Goal: Complete application form

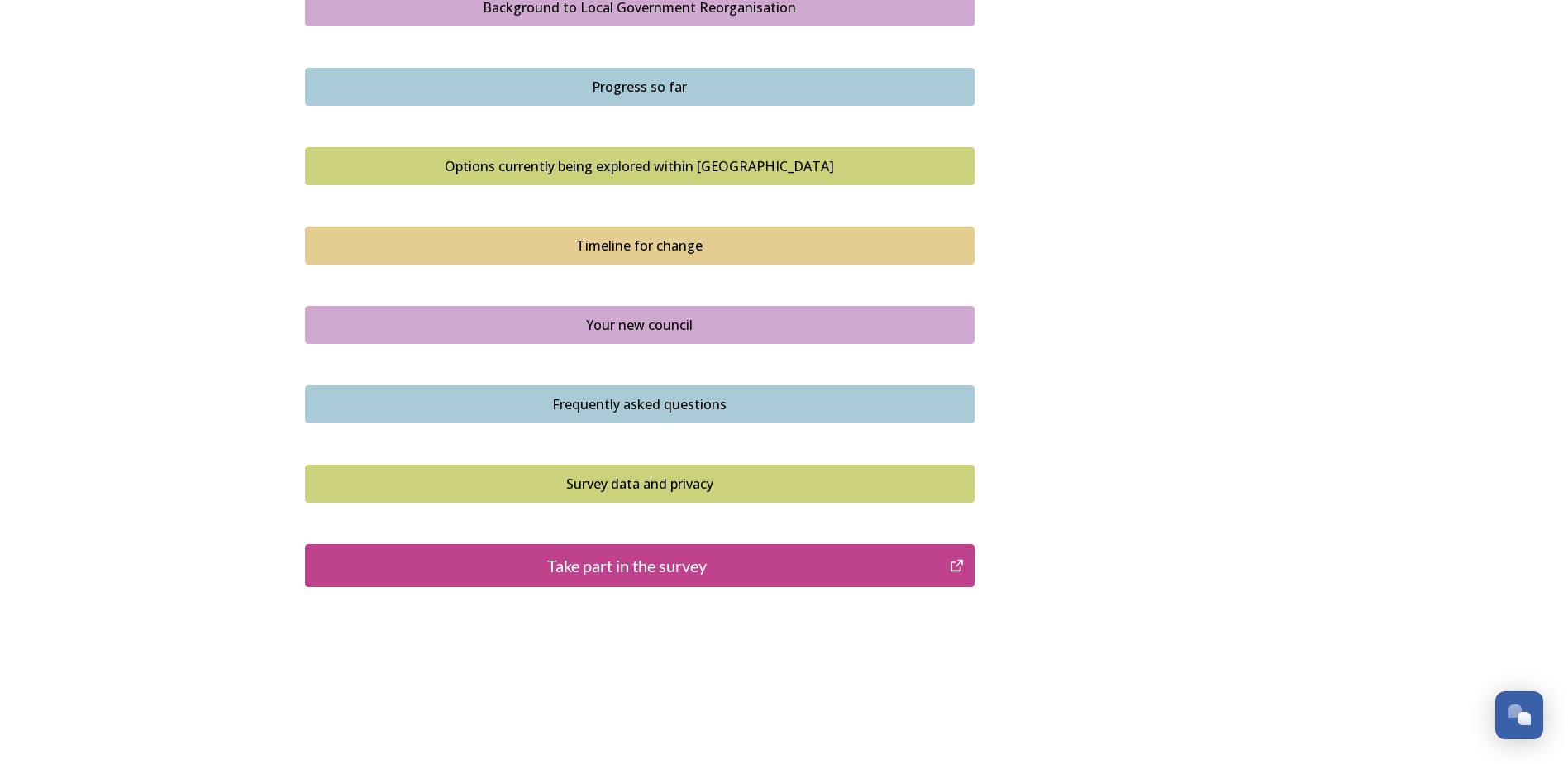
scroll to position [1016, 0]
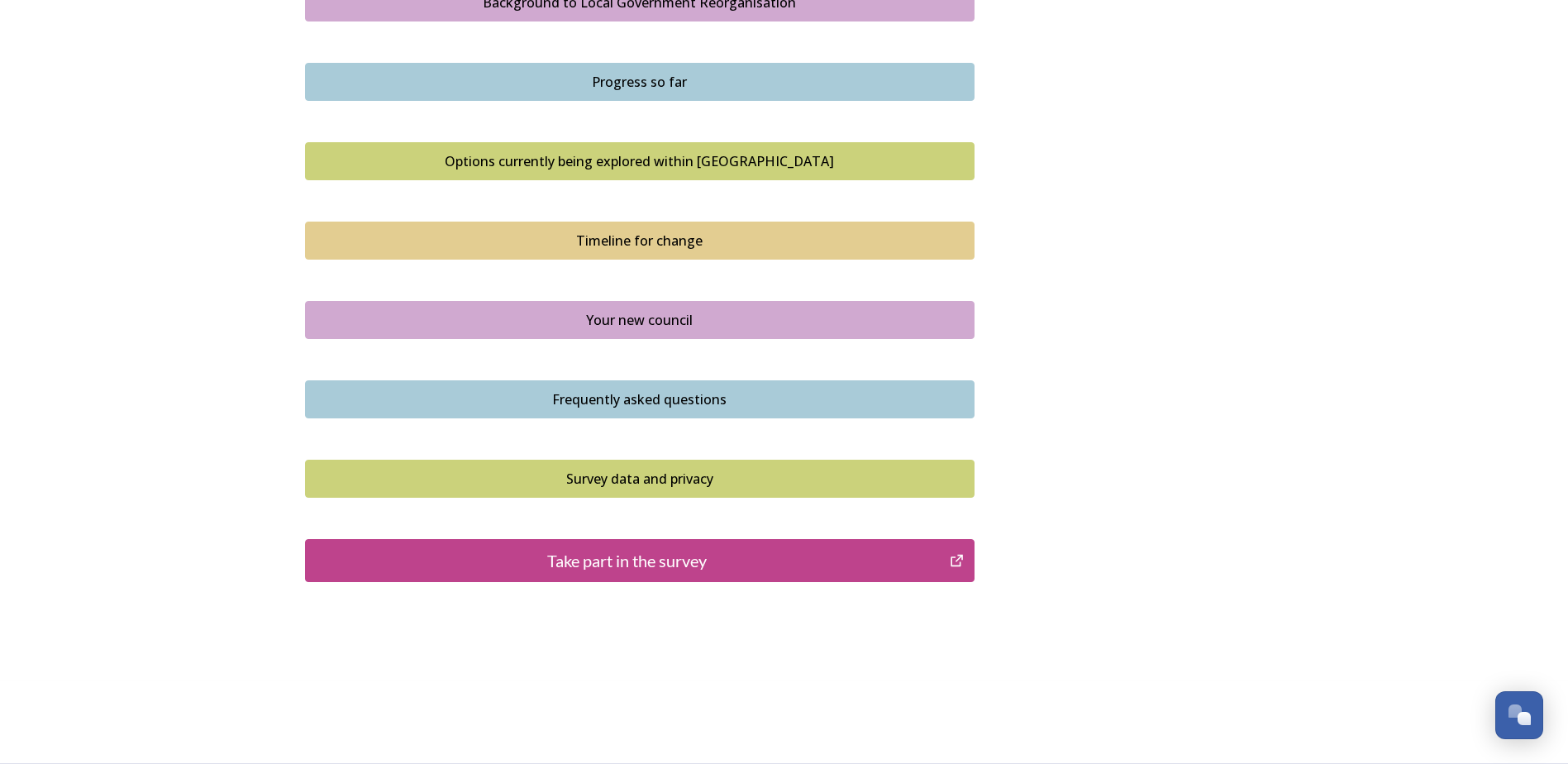
click at [620, 556] on div "Take part in the survey" at bounding box center [628, 561] width 628 height 25
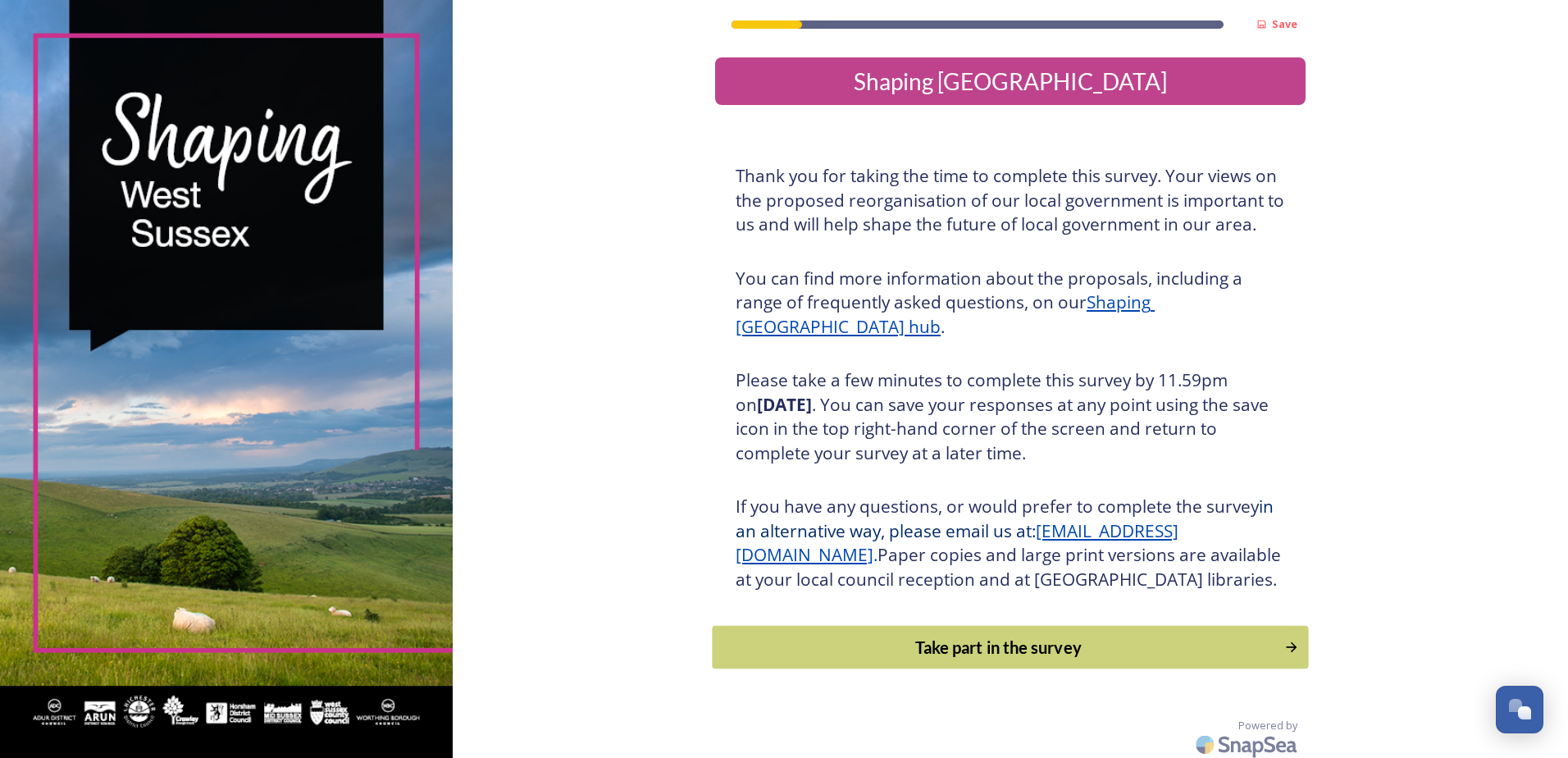
click at [962, 660] on div "Take part in the survey" at bounding box center [999, 647] width 554 height 25
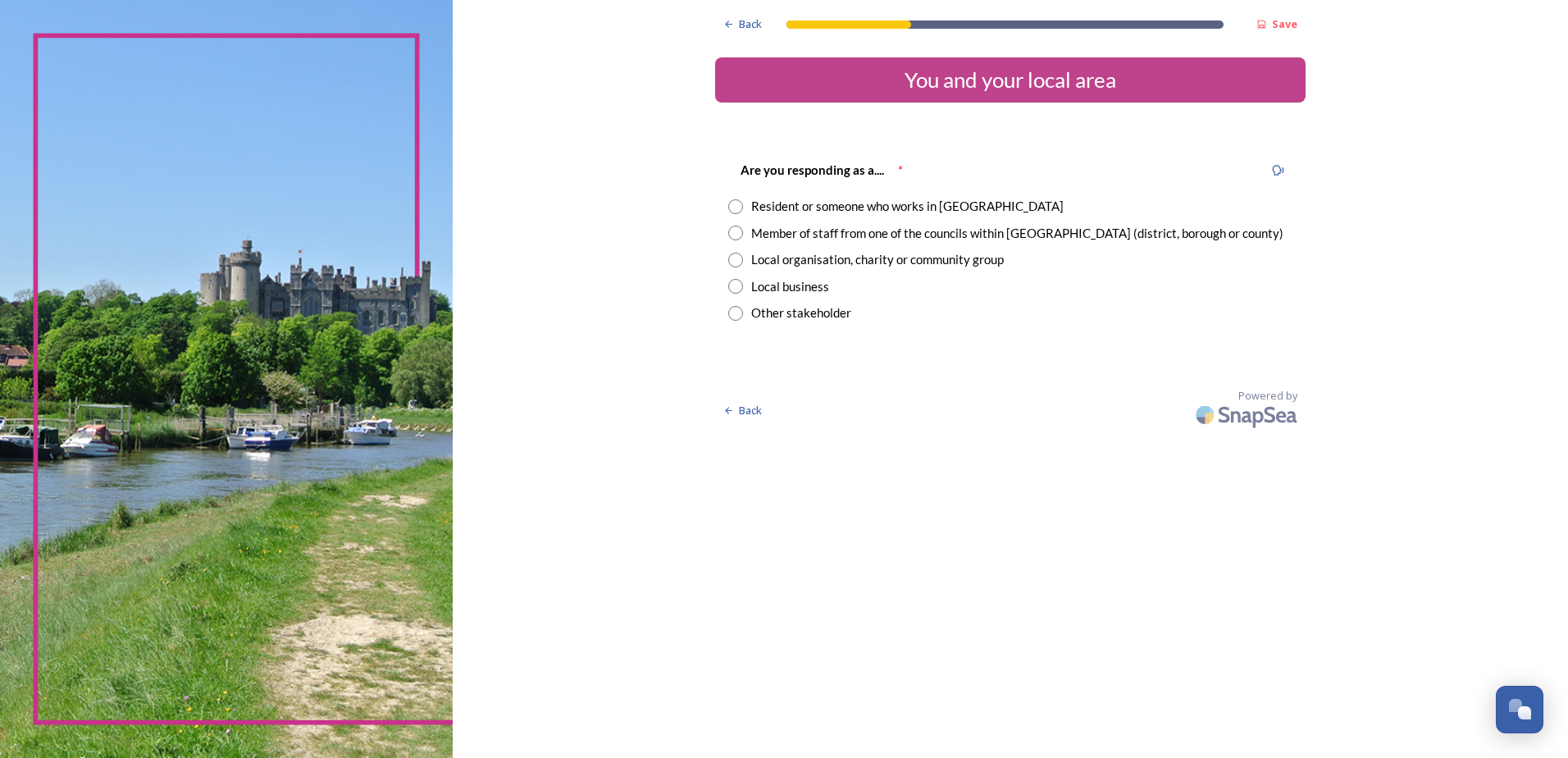
click at [736, 235] on input "radio" at bounding box center [735, 233] width 15 height 15
radio input "true"
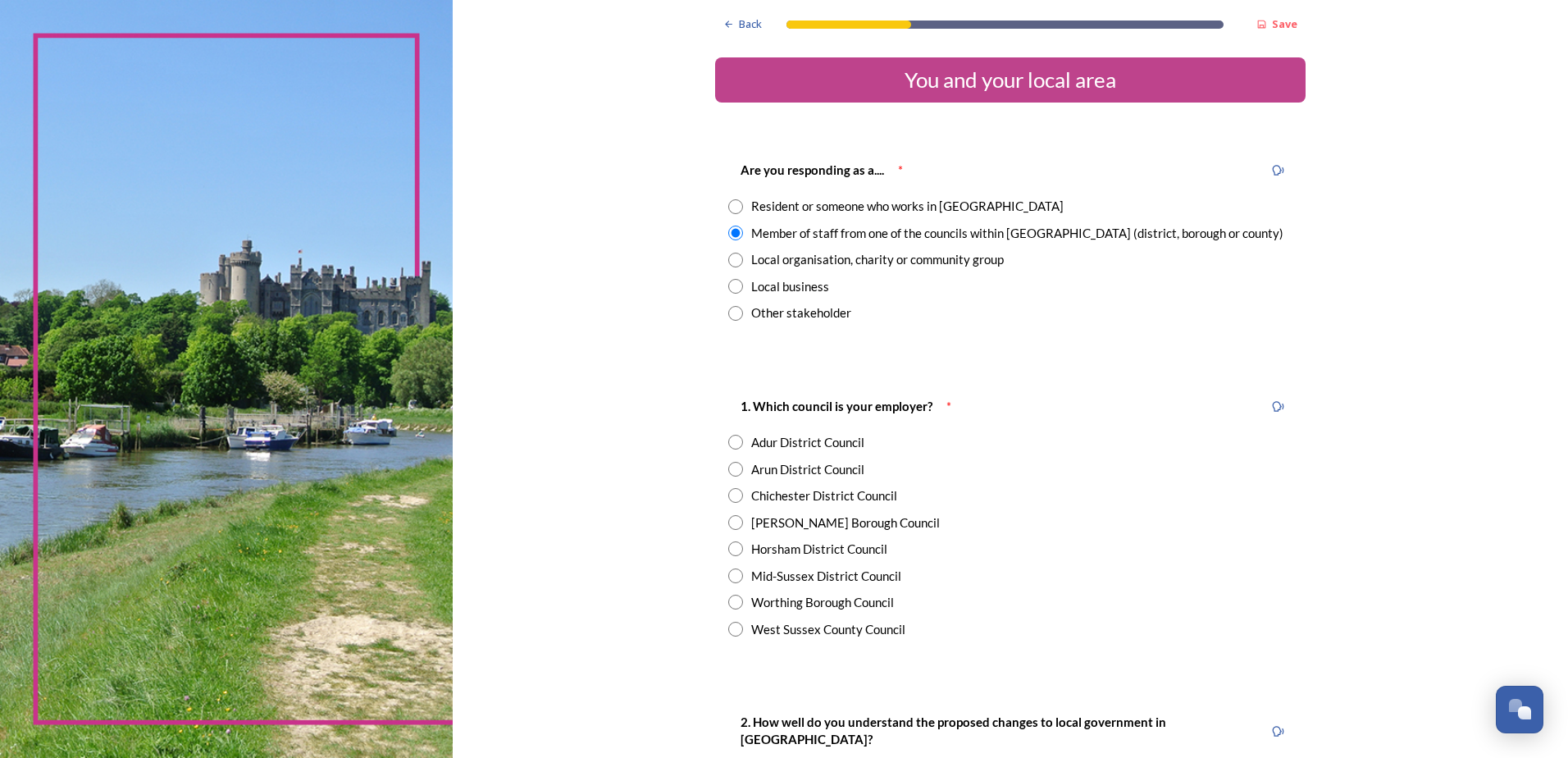
click at [733, 467] on input "radio" at bounding box center [735, 470] width 15 height 15
radio input "true"
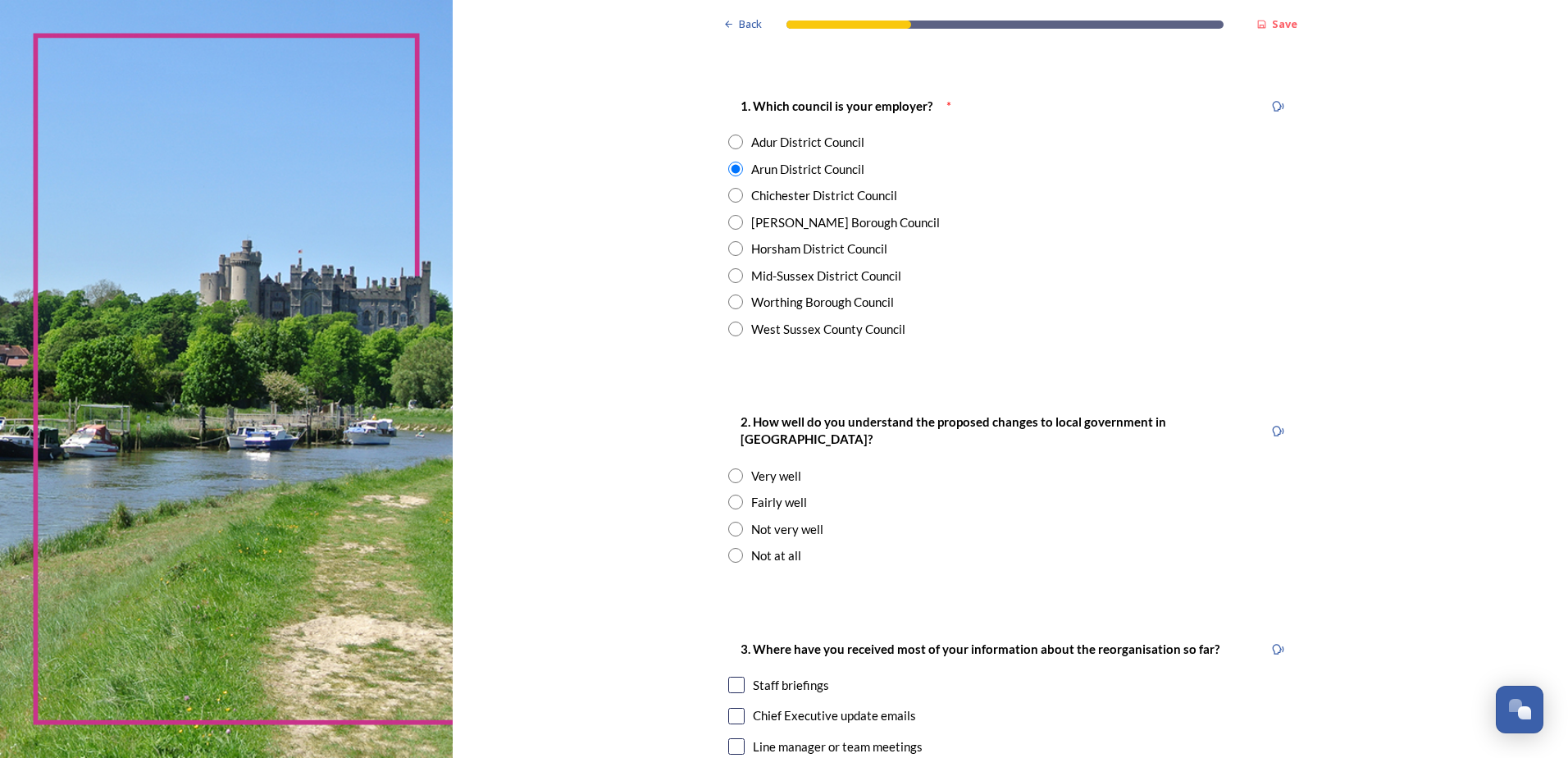
scroll to position [328, 0]
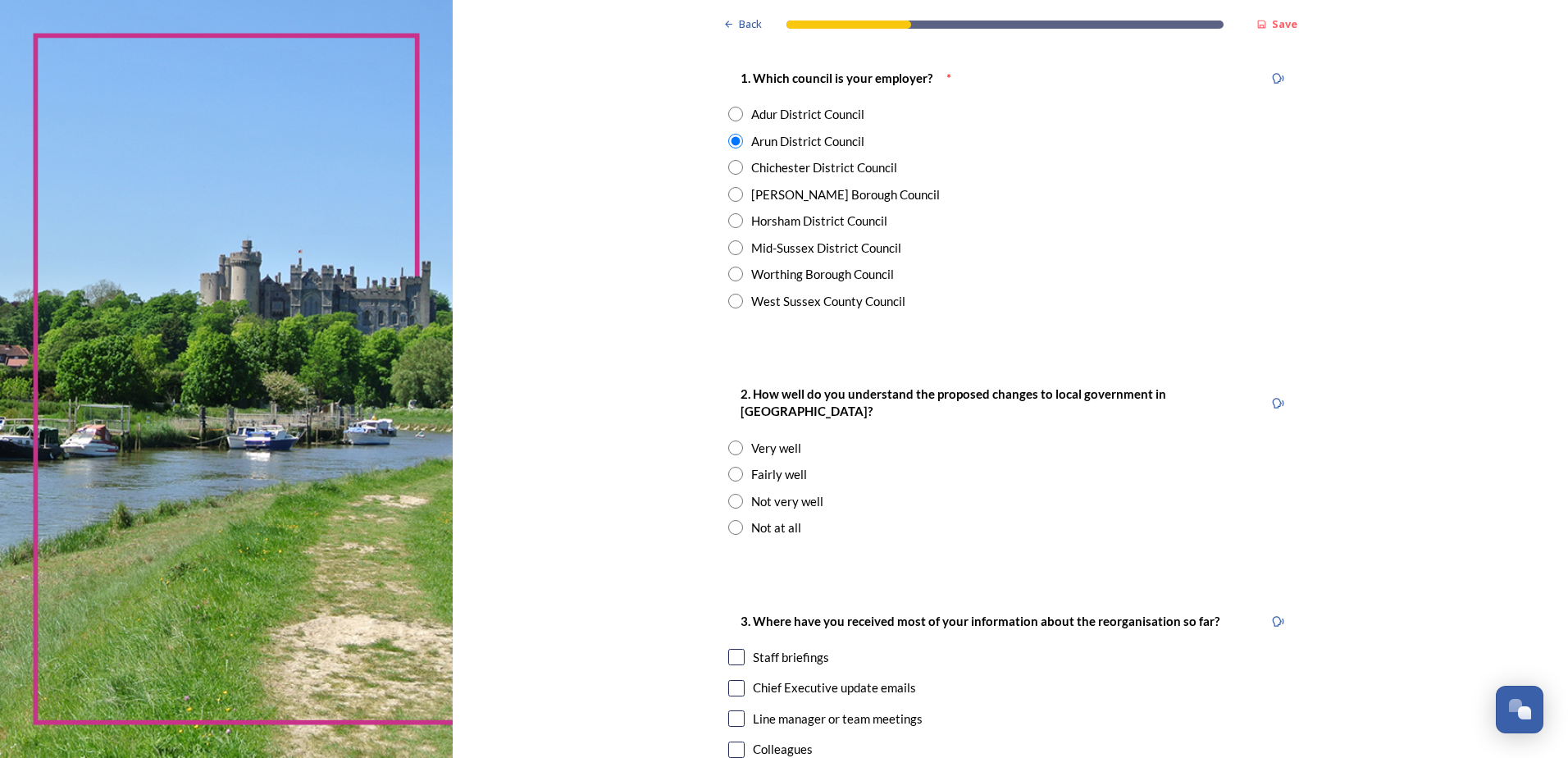
click at [730, 441] on input "radio" at bounding box center [735, 448] width 15 height 15
radio input "true"
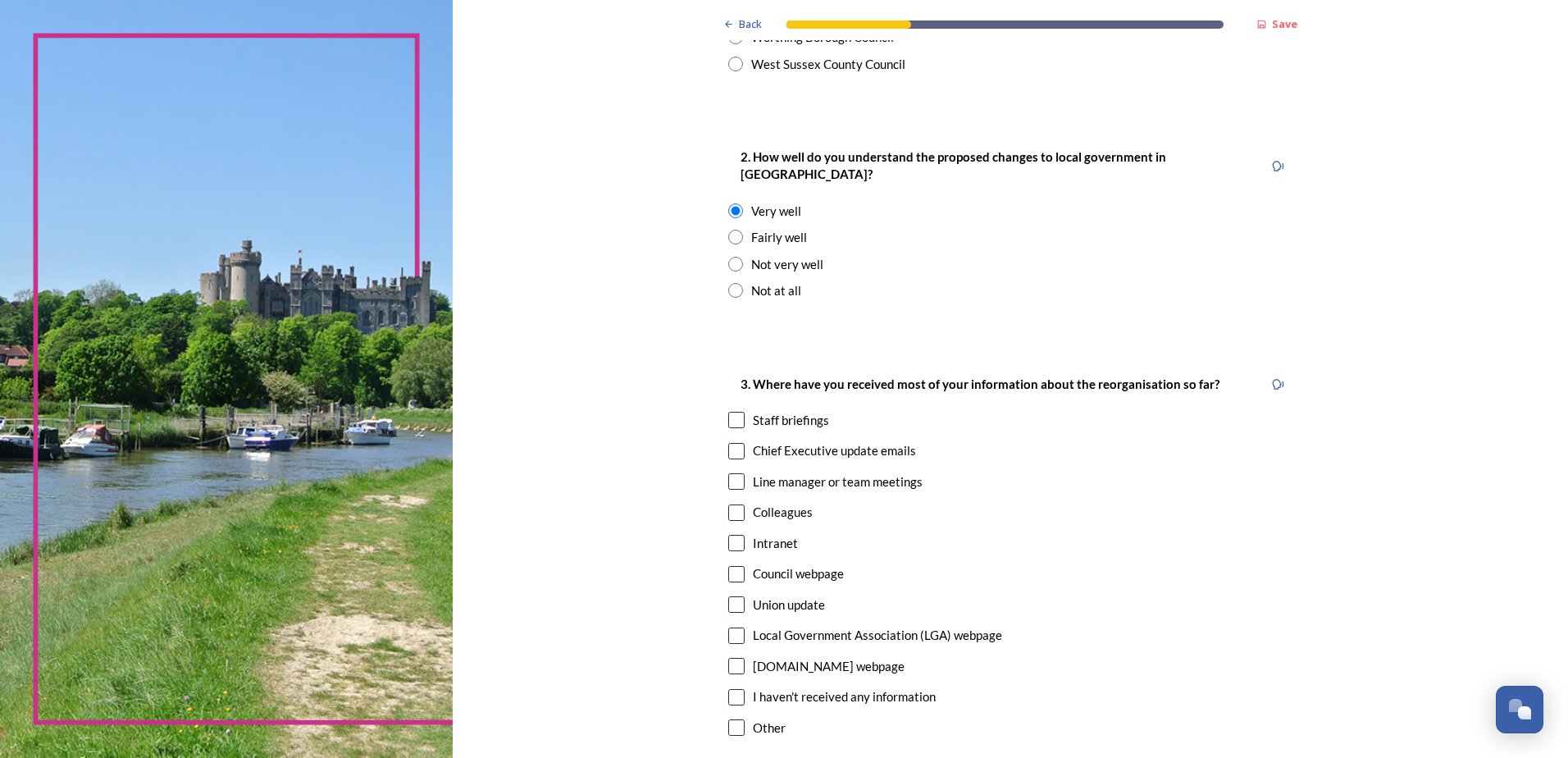
scroll to position [574, 0]
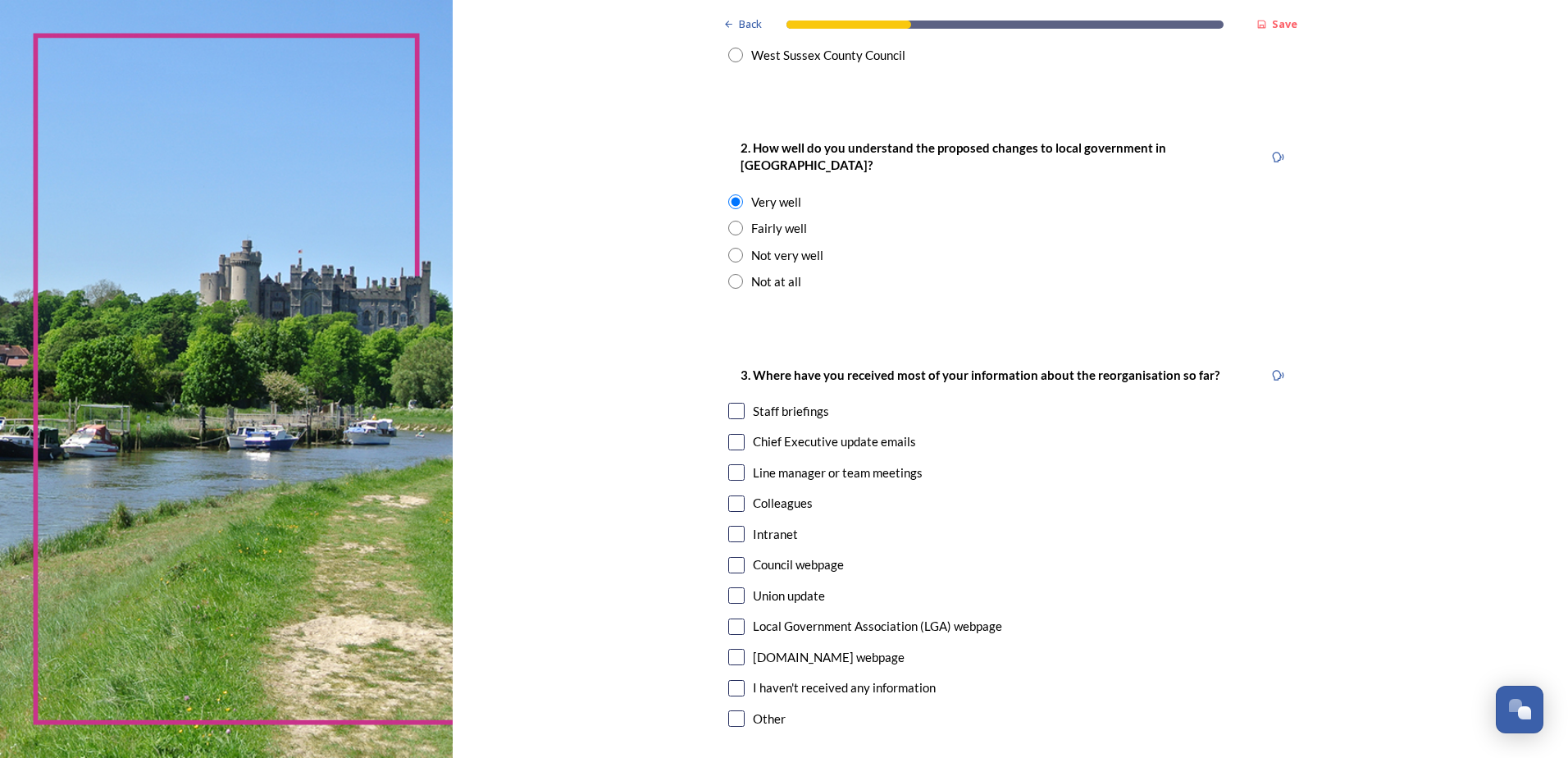
click at [732, 403] on input "checkbox" at bounding box center [736, 411] width 17 height 17
checkbox input "true"
click at [732, 526] on input "checkbox" at bounding box center [736, 534] width 17 height 17
checkbox input "true"
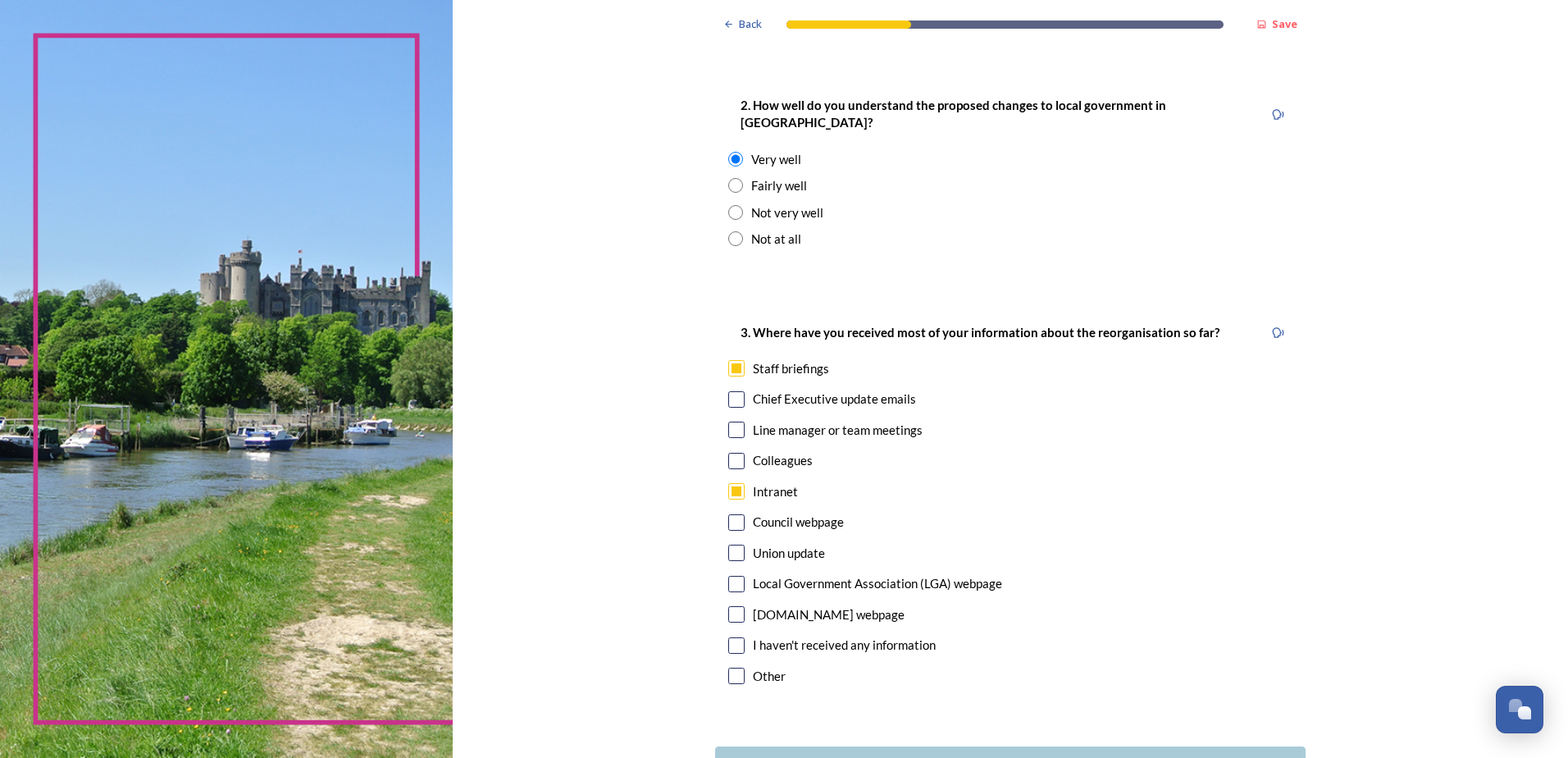
scroll to position [724, 0]
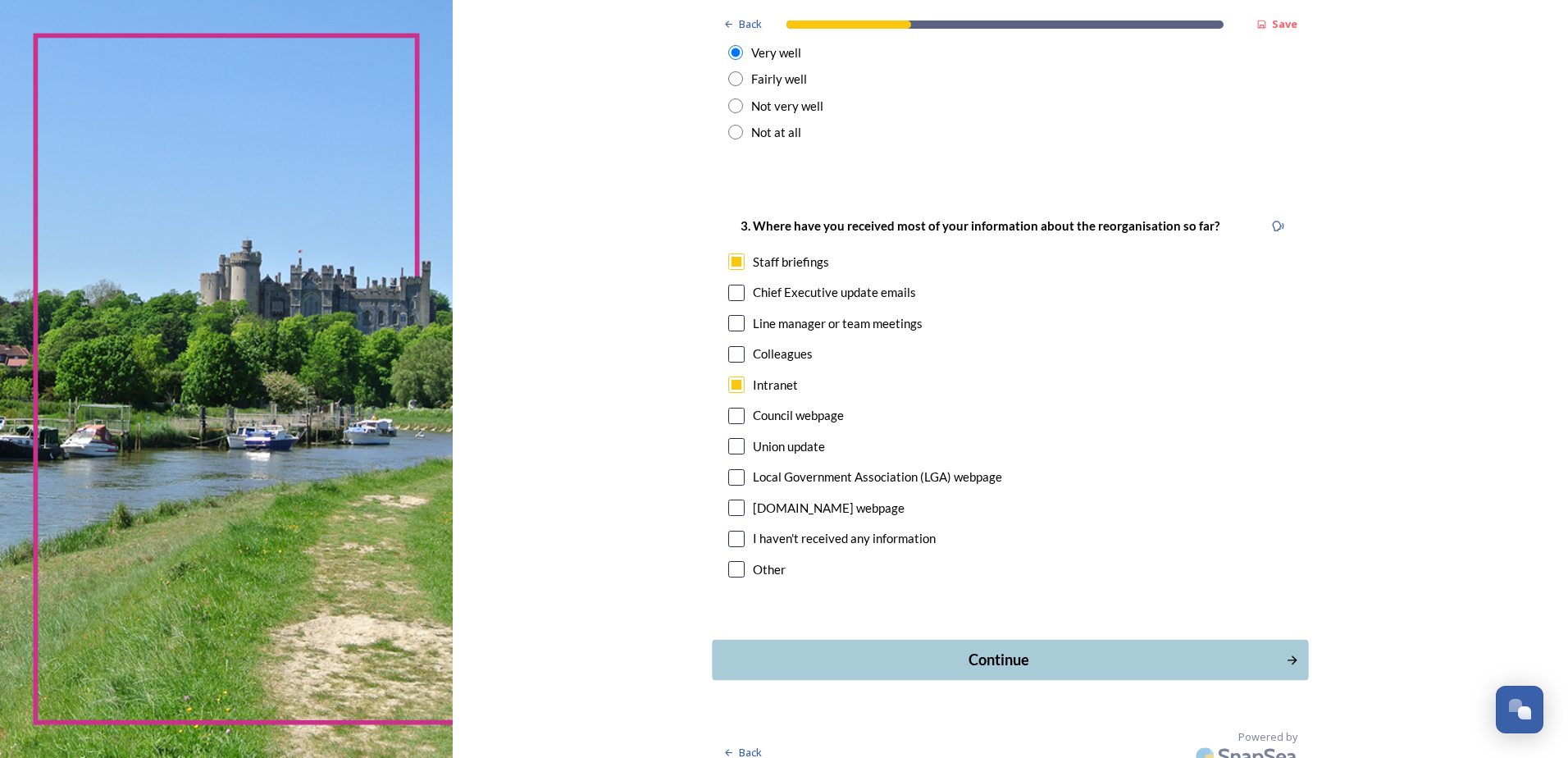
click at [991, 649] on div "Continue" at bounding box center [999, 660] width 555 height 22
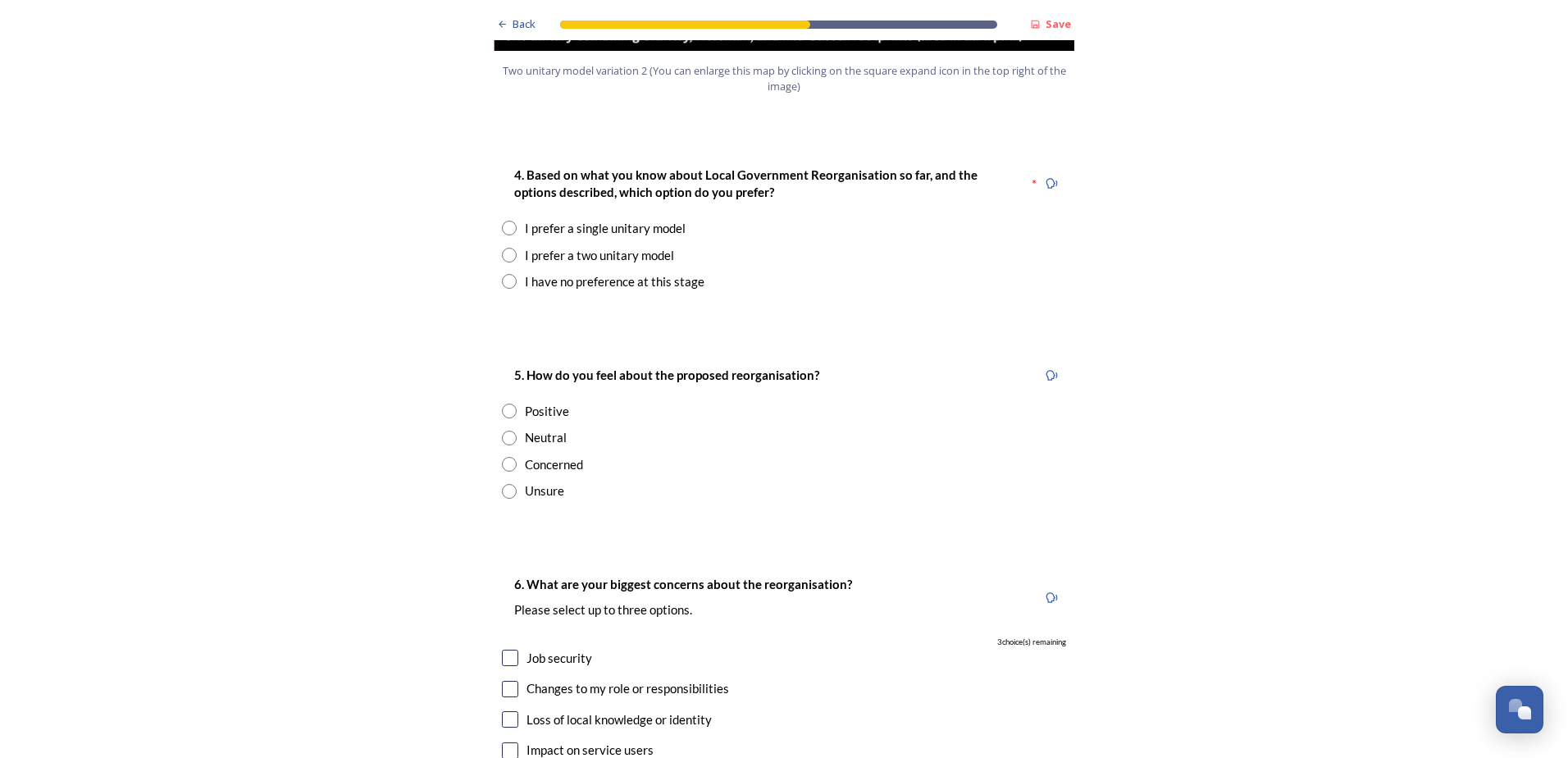
scroll to position [2133, 0]
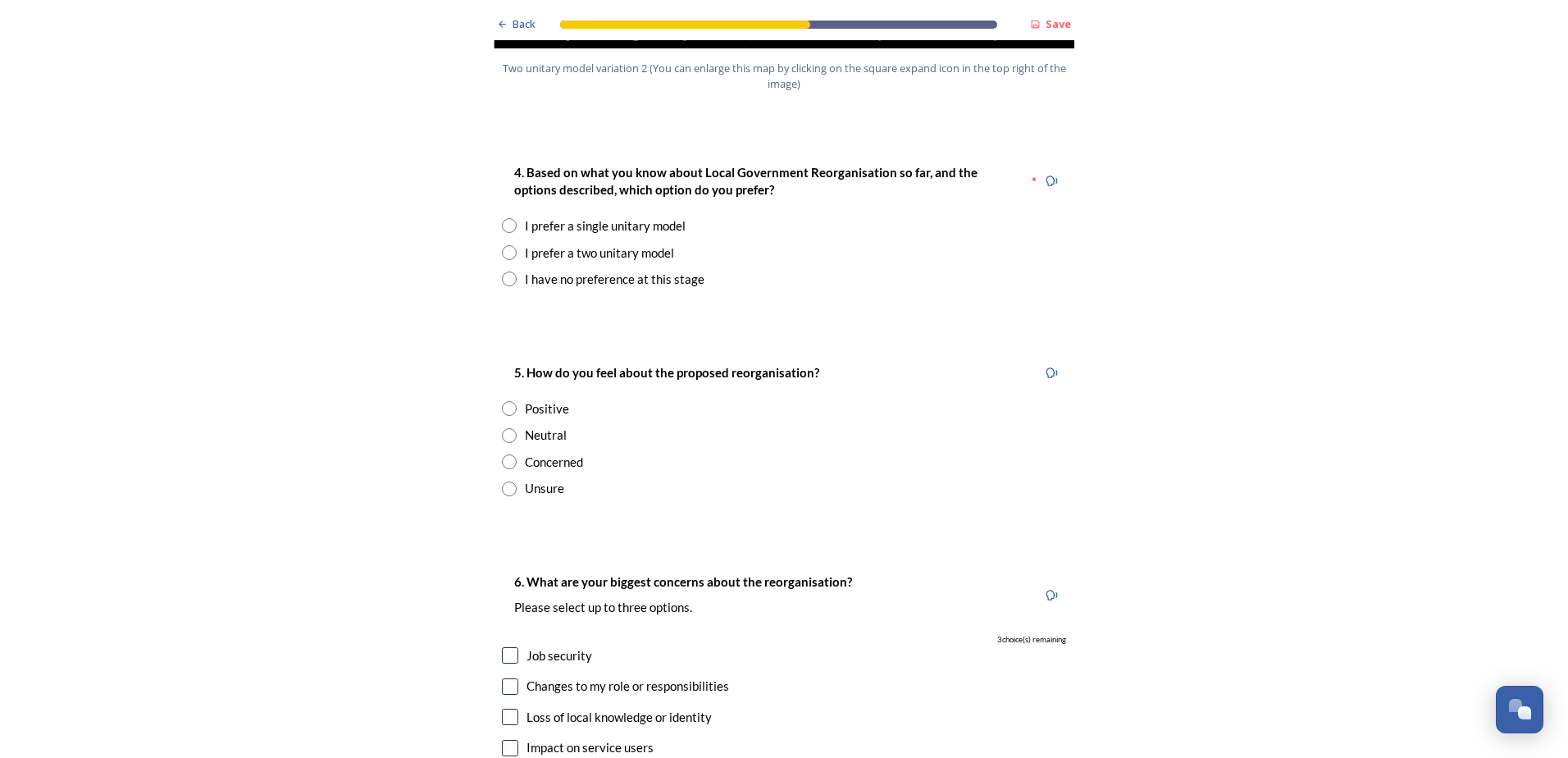
click at [502, 218] on input "radio" at bounding box center [509, 226] width 15 height 15
radio input "true"
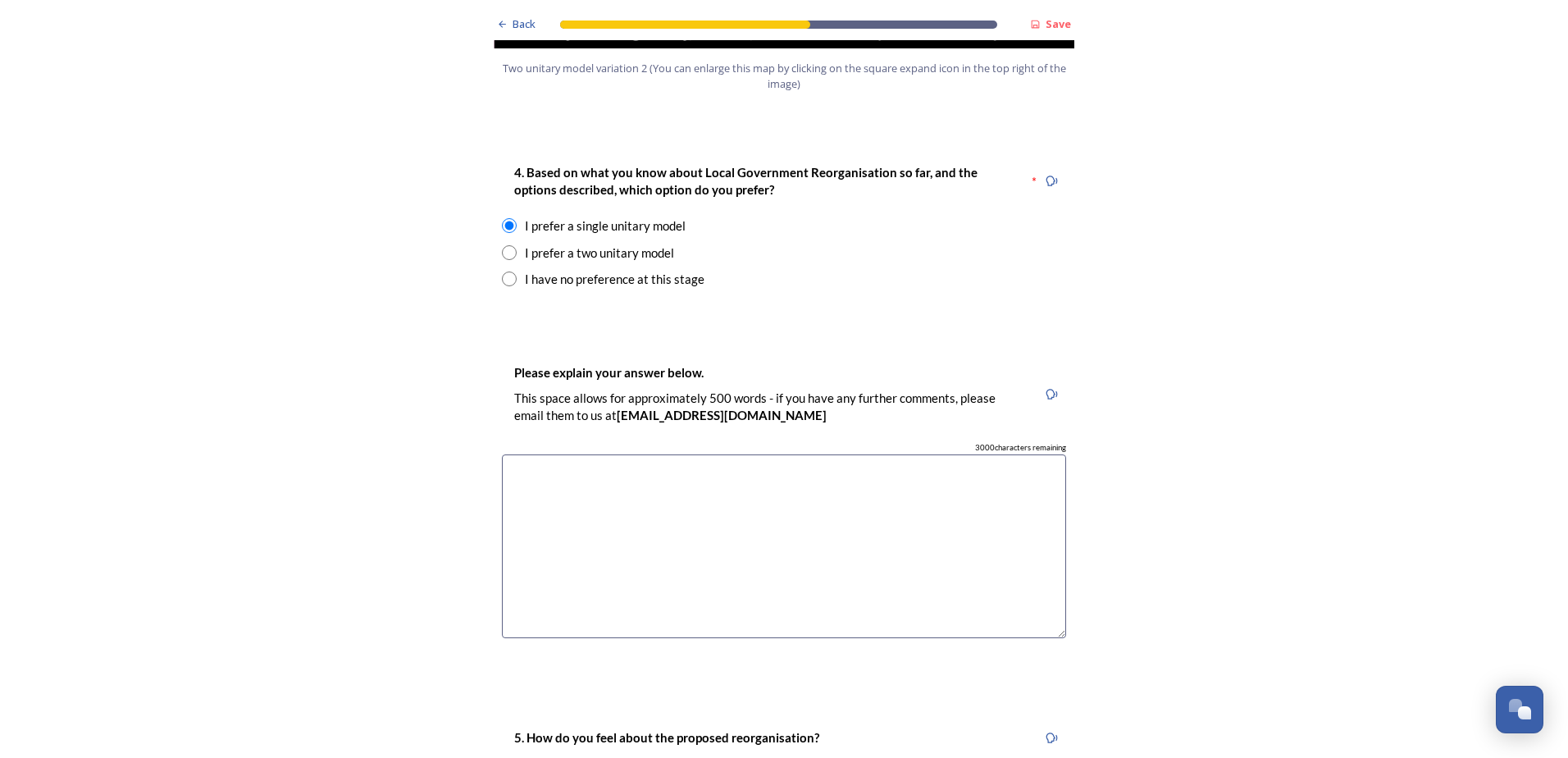
click at [613, 455] on textarea at bounding box center [784, 547] width 565 height 185
type textarea "I"
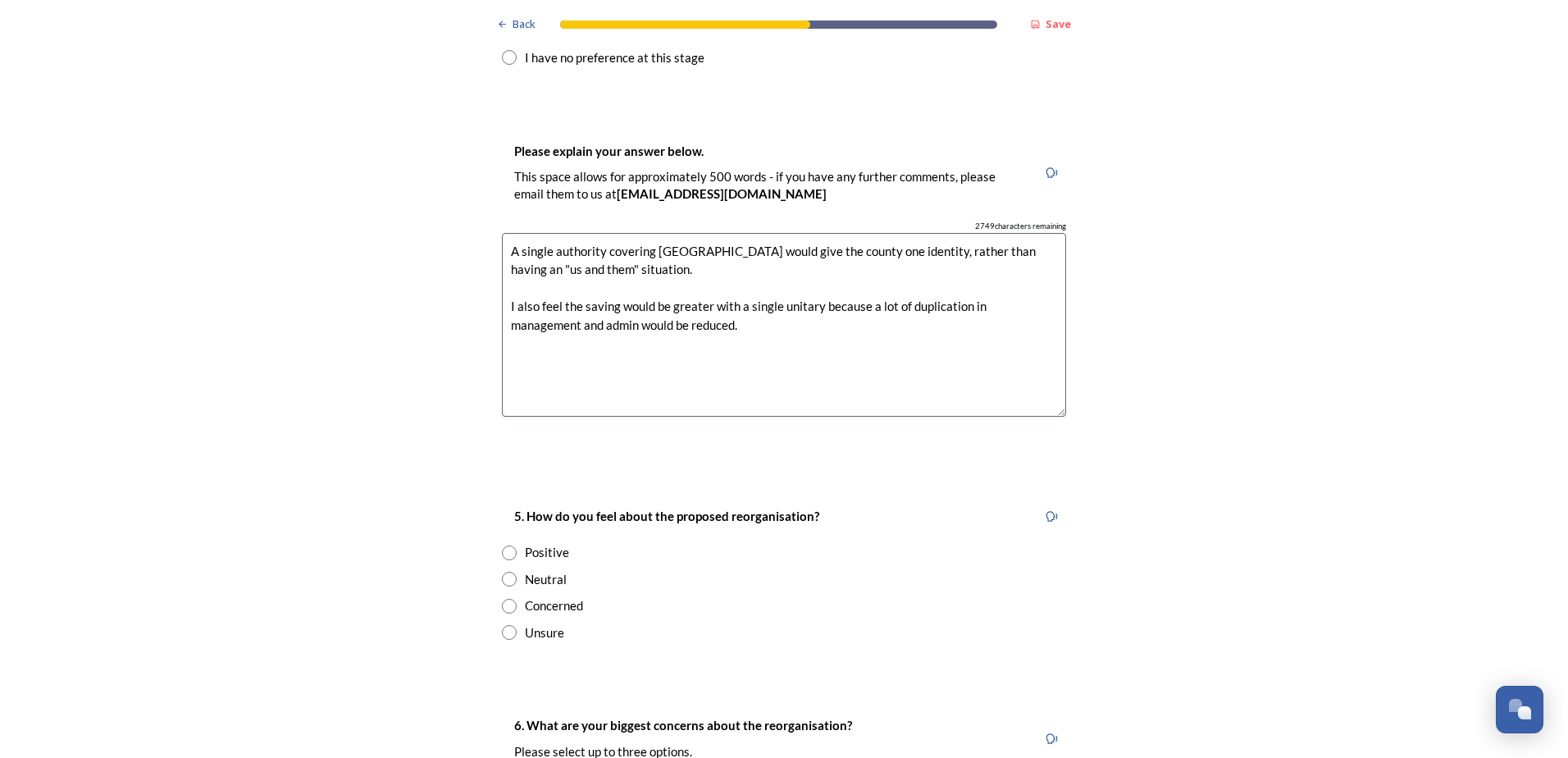
scroll to position [2380, 0]
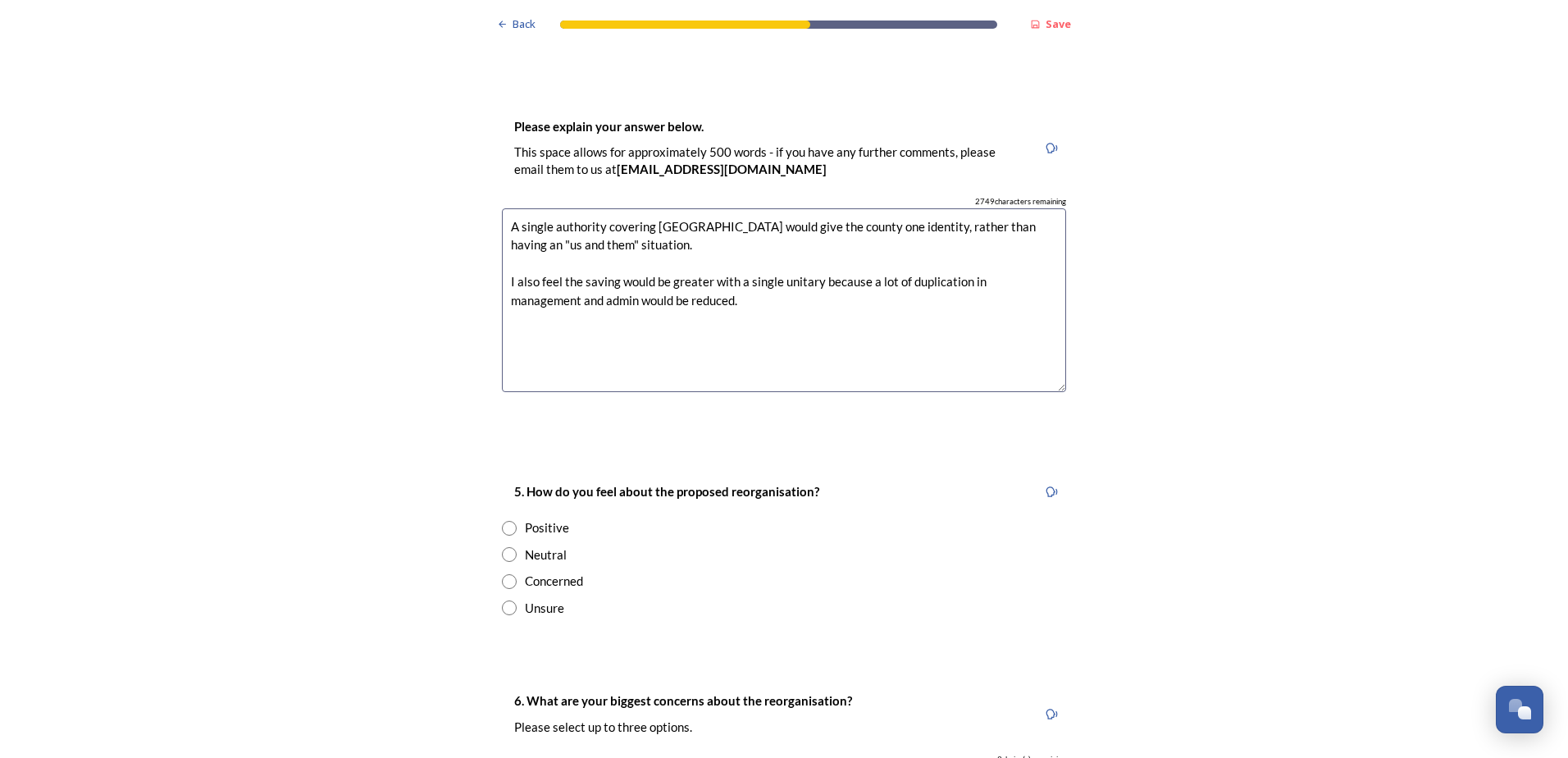
type textarea "A single authority covering [GEOGRAPHIC_DATA] would give the county one identit…"
click at [504, 521] on input "radio" at bounding box center [509, 529] width 15 height 15
radio input "true"
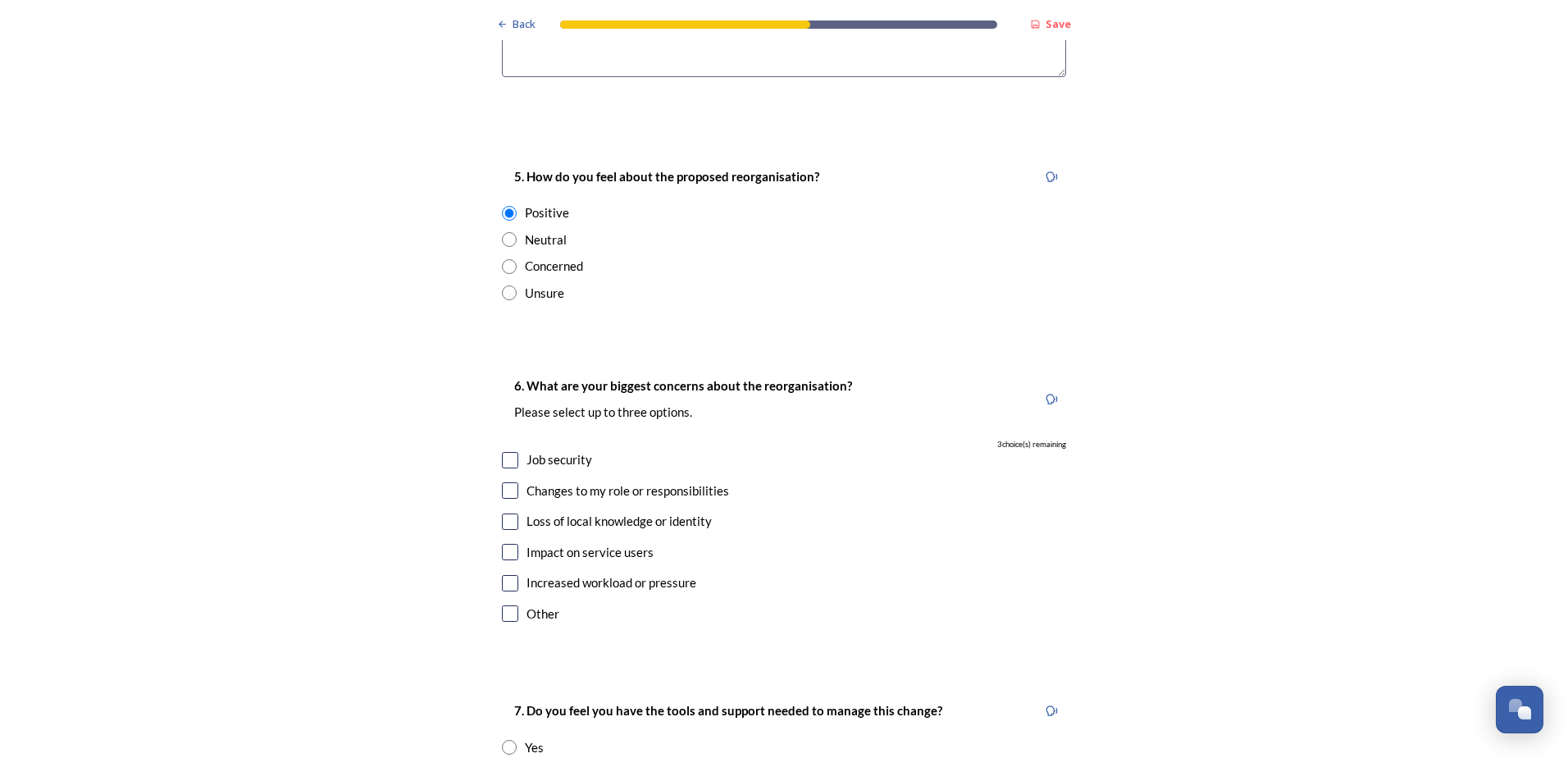
scroll to position [2708, 0]
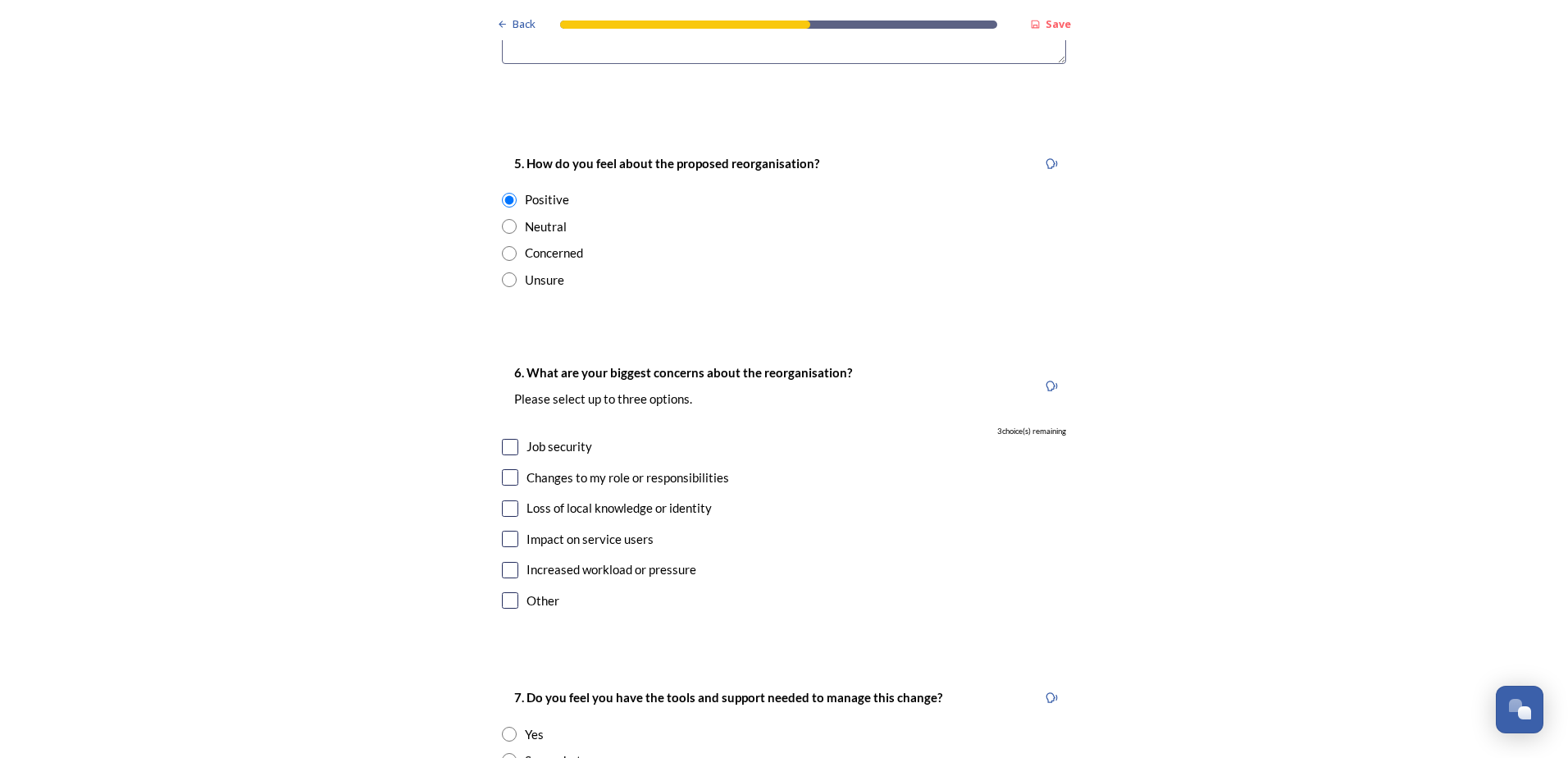
click at [505, 437] on div "Job security" at bounding box center [784, 446] width 565 height 18
checkbox input "true"
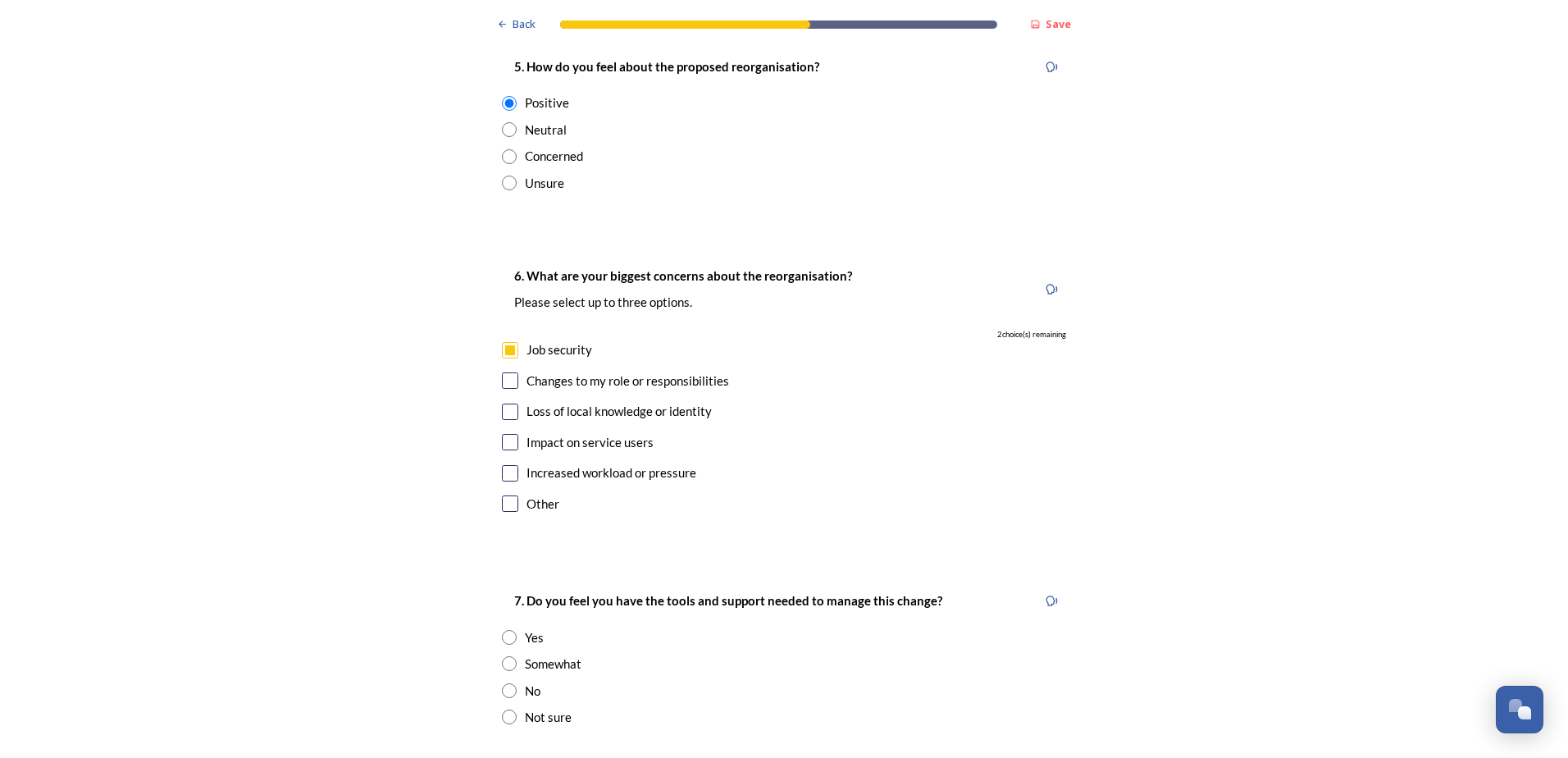
scroll to position [2872, 0]
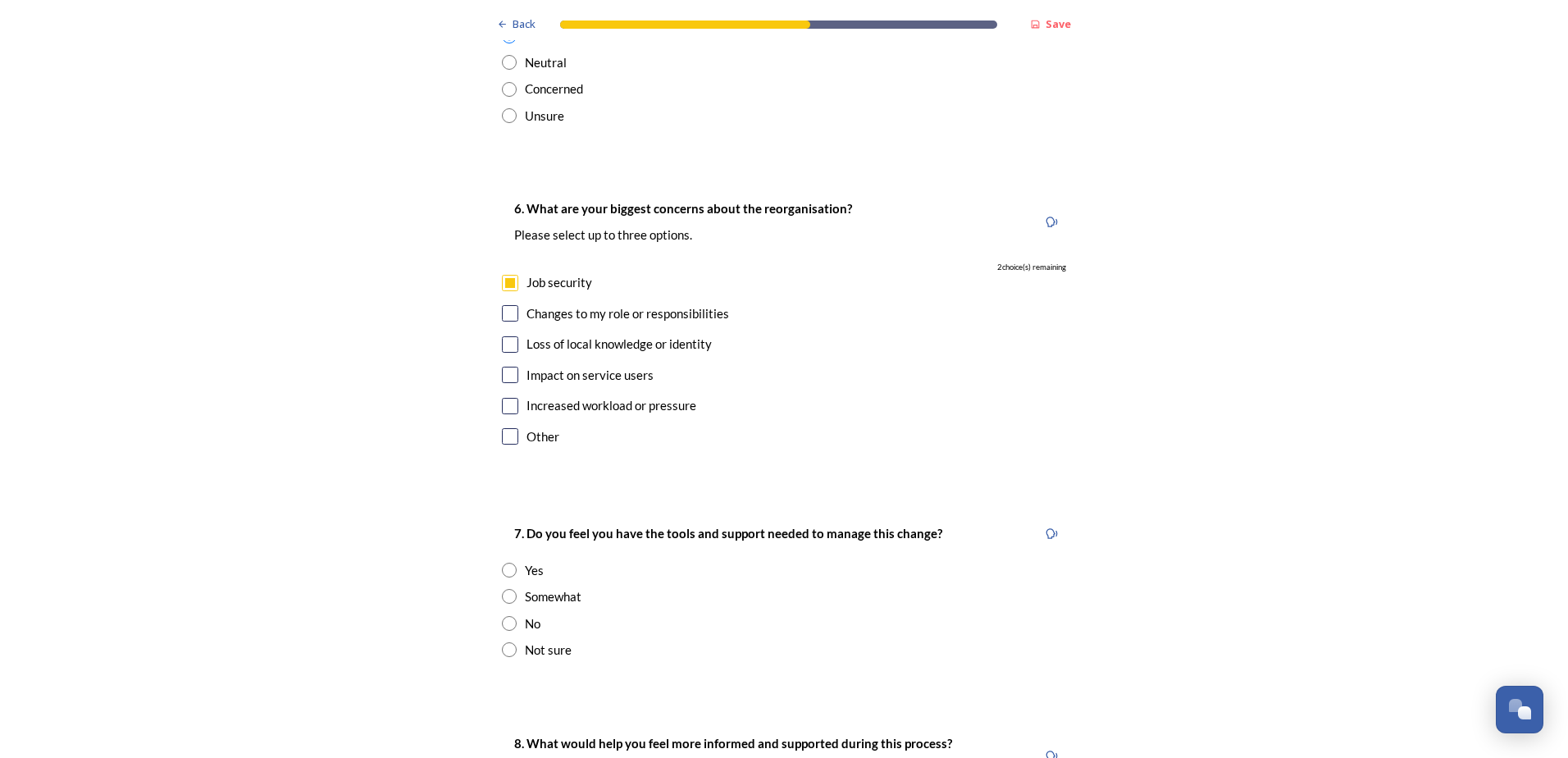
click at [507, 398] on input "checkbox" at bounding box center [510, 407] width 17 height 17
checkbox input "true"
click at [505, 367] on input "checkbox" at bounding box center [510, 375] width 17 height 17
checkbox input "true"
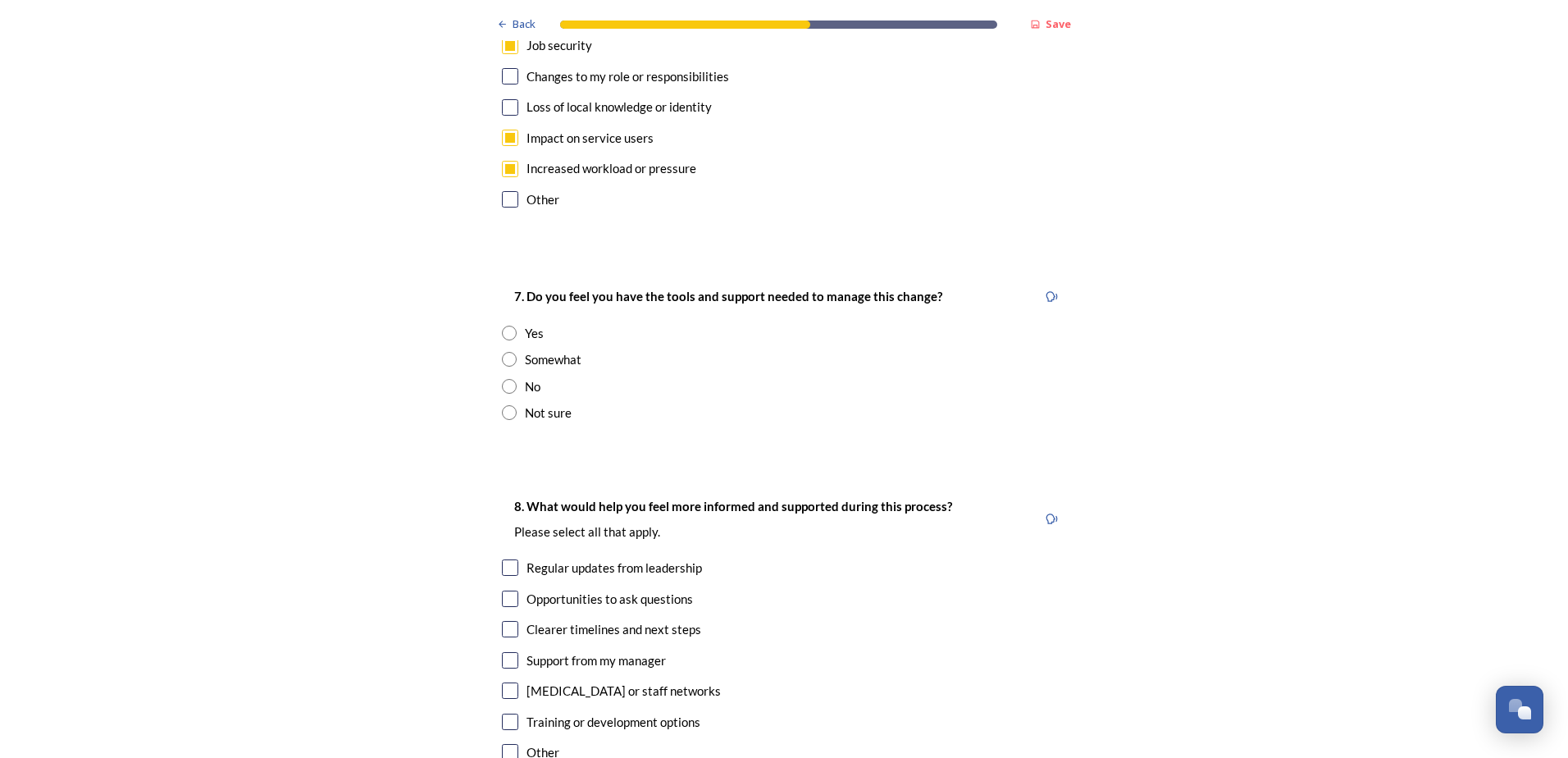
scroll to position [3119, 0]
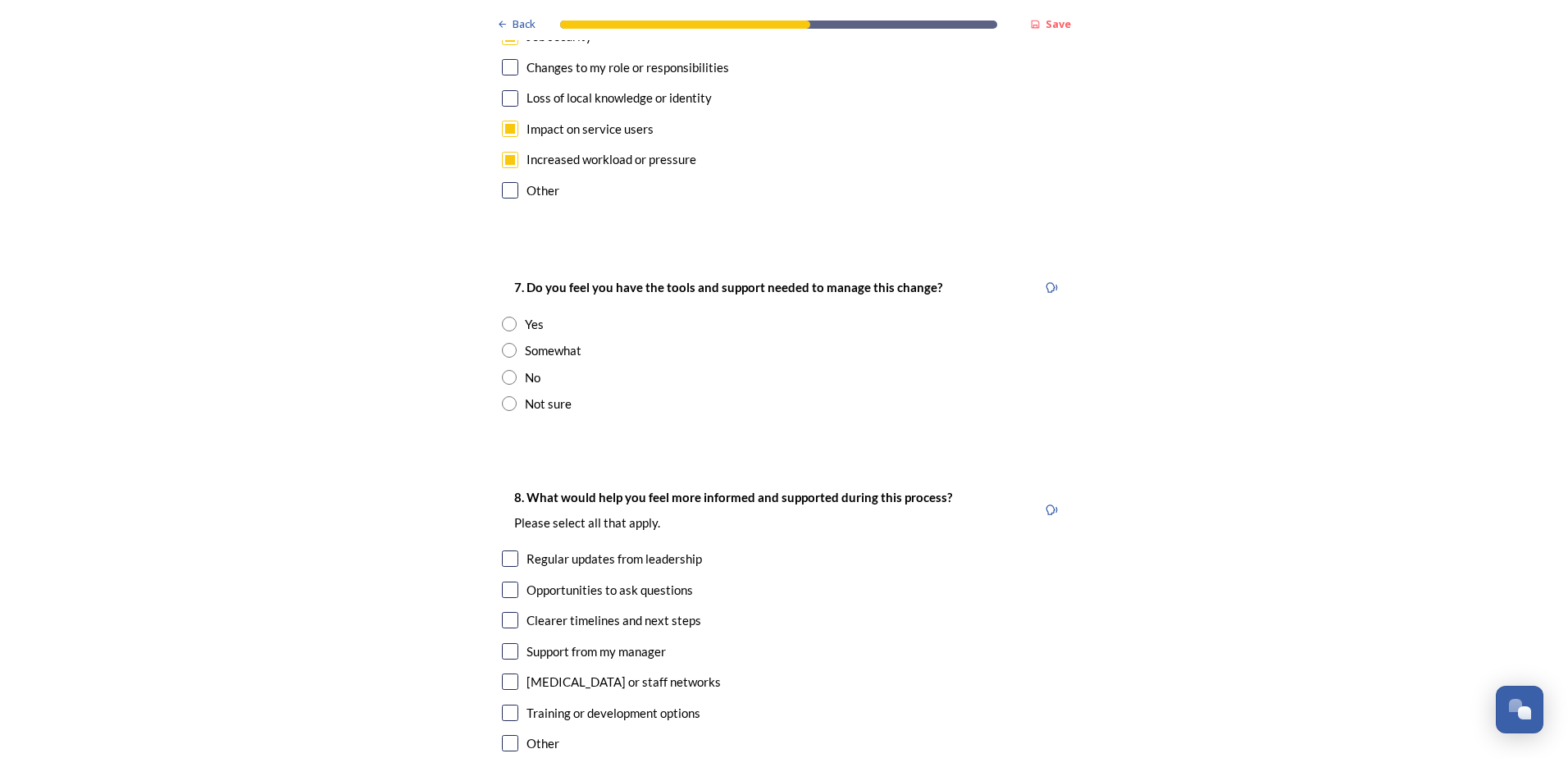
click at [505, 343] on input "radio" at bounding box center [509, 350] width 15 height 15
radio input "true"
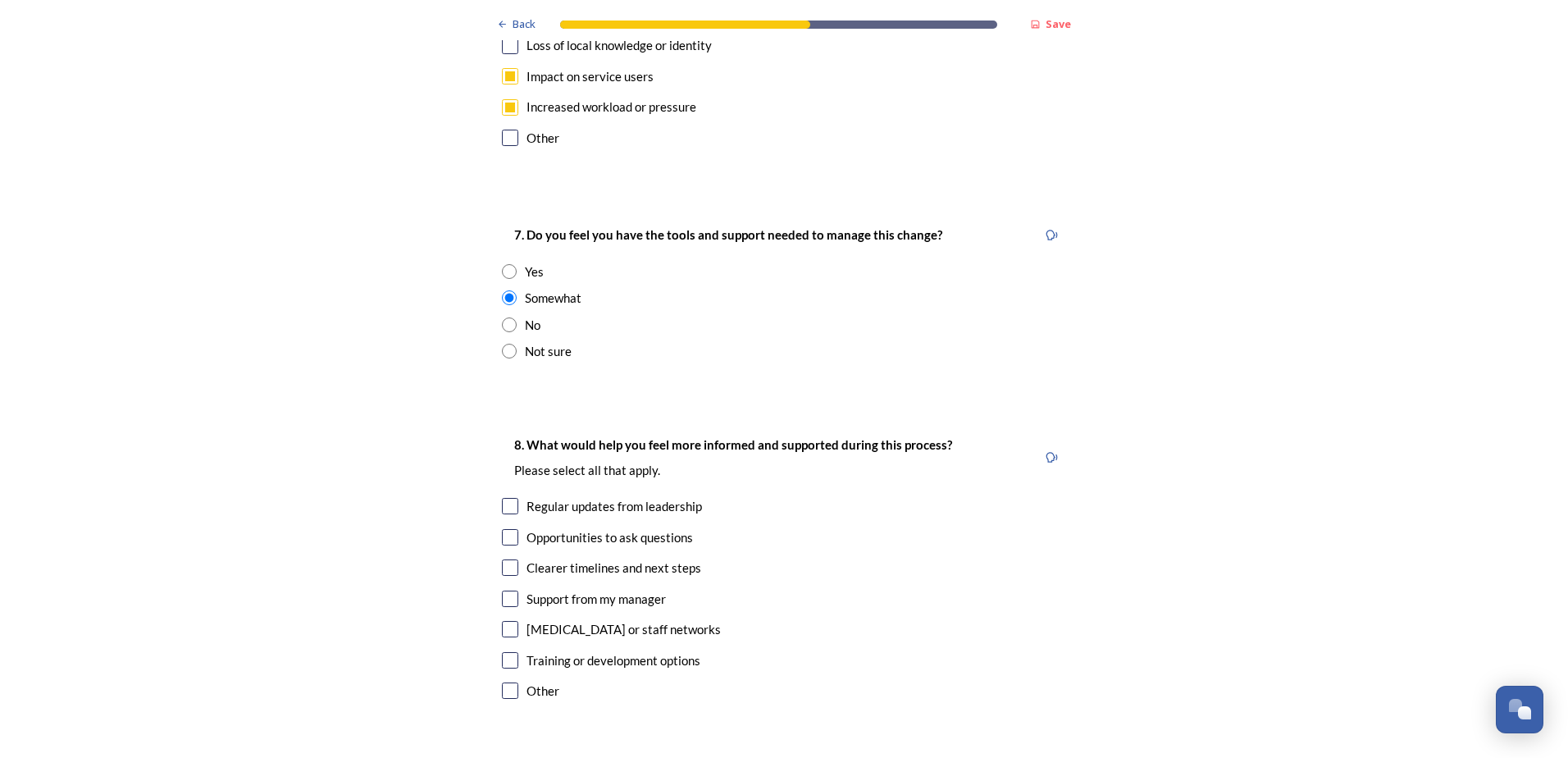
scroll to position [3200, 0]
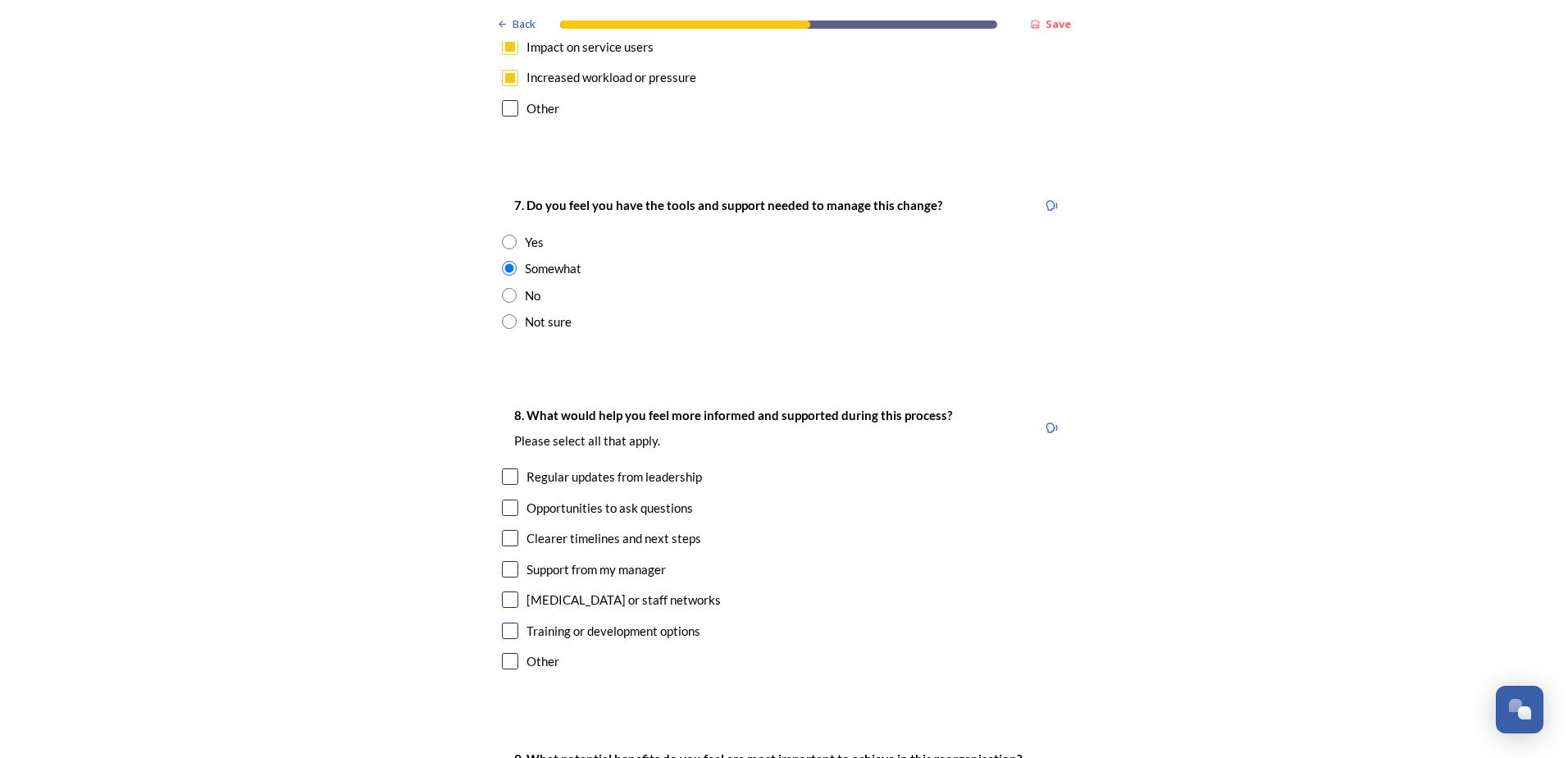
click at [503, 654] on input "checkbox" at bounding box center [510, 662] width 17 height 17
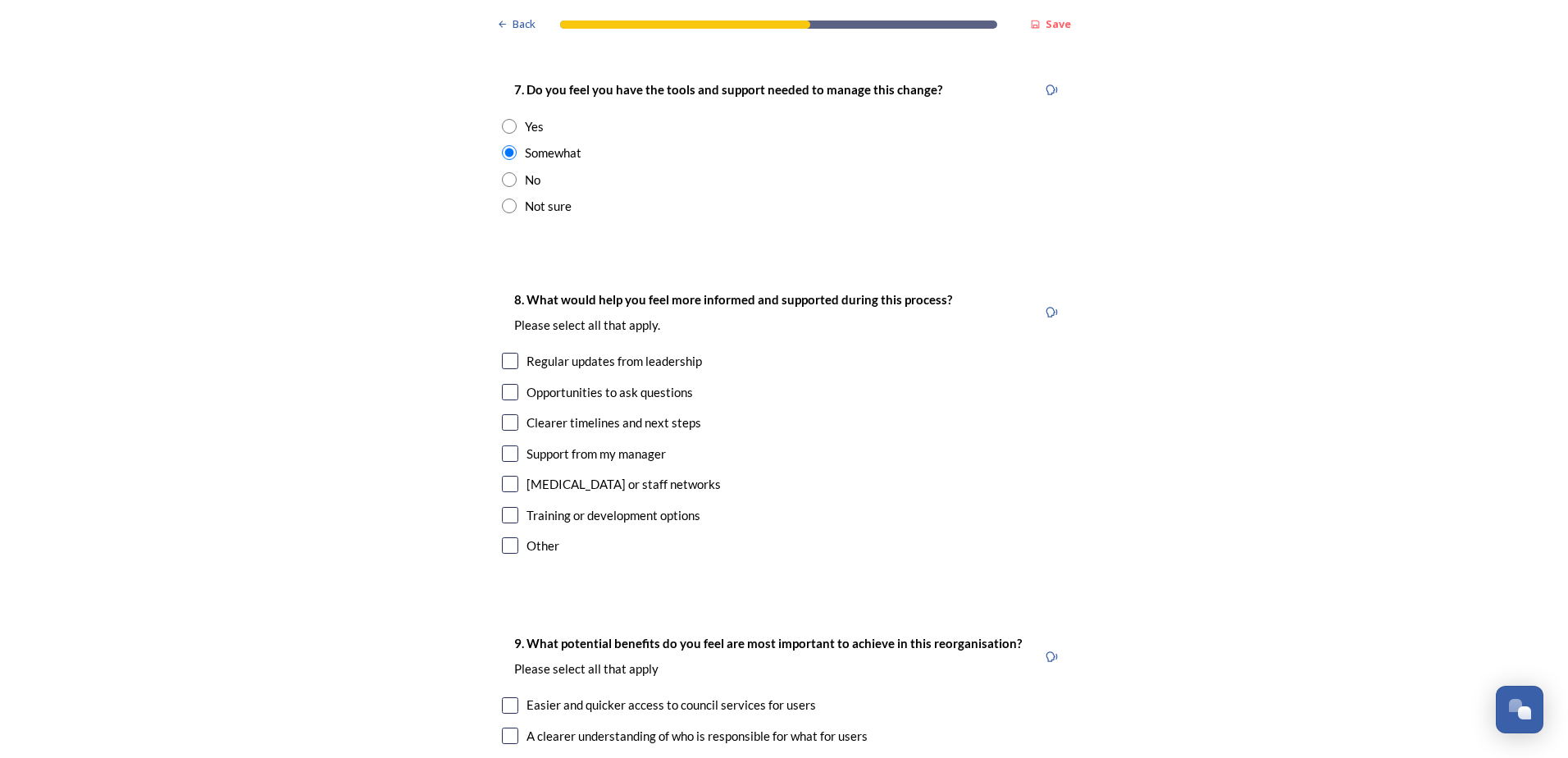
scroll to position [3365, 0]
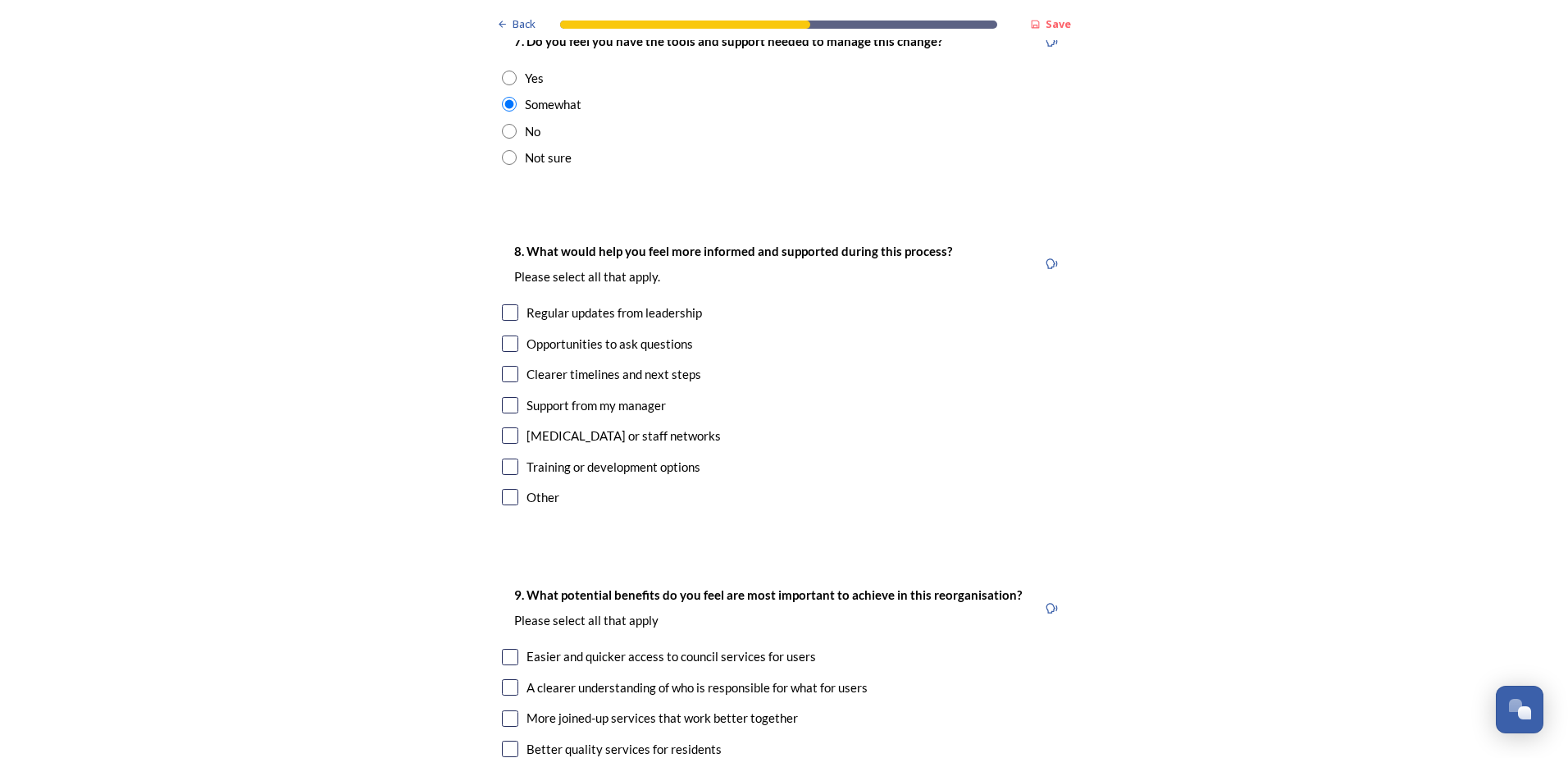
click at [508, 489] on input "checkbox" at bounding box center [510, 497] width 17 height 17
checkbox input "true"
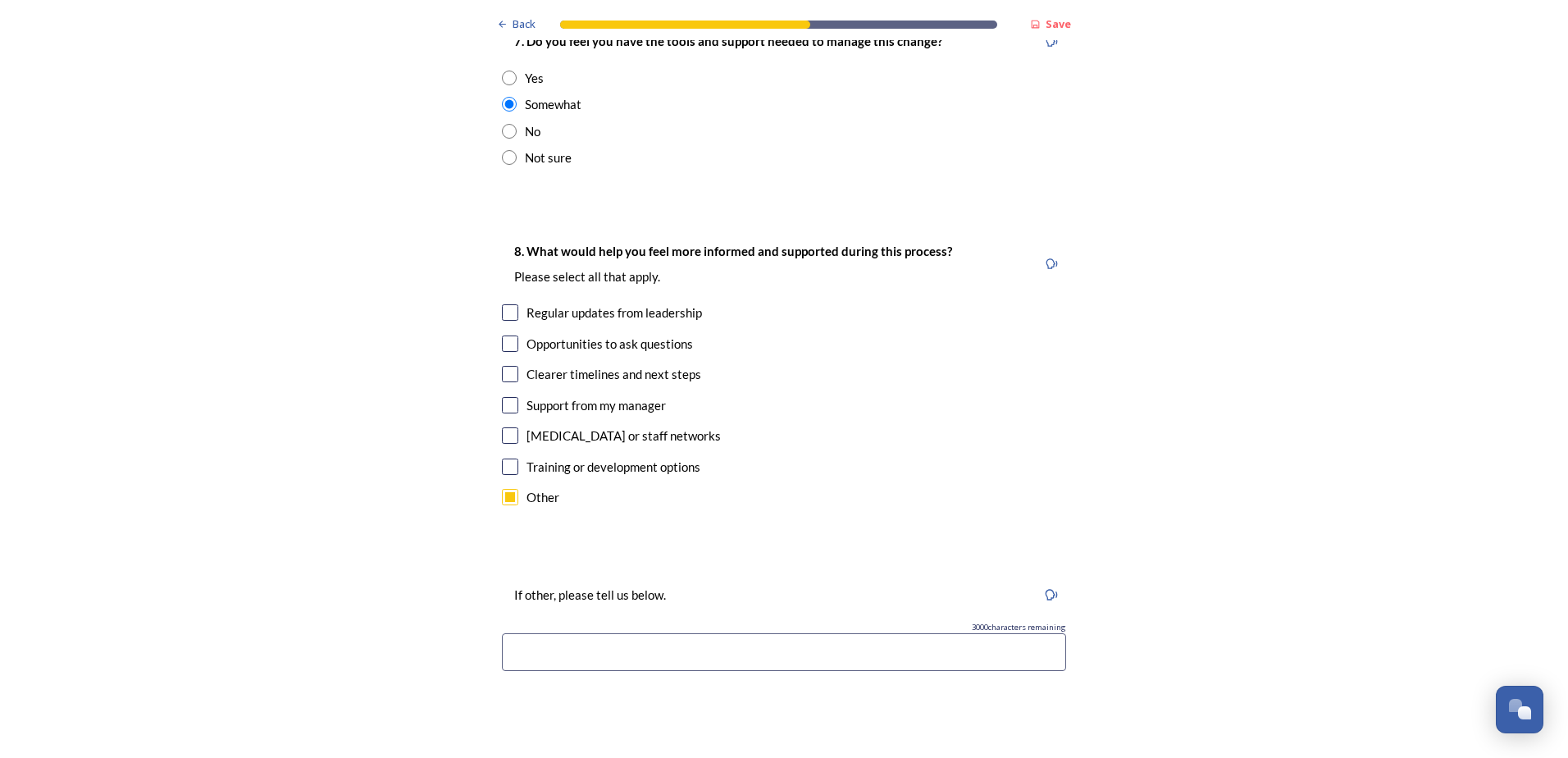
click at [508, 397] on input "checkbox" at bounding box center [510, 406] width 17 height 17
checkbox input "true"
click at [585, 633] on input at bounding box center [784, 652] width 565 height 38
type input "I"
type input "O"
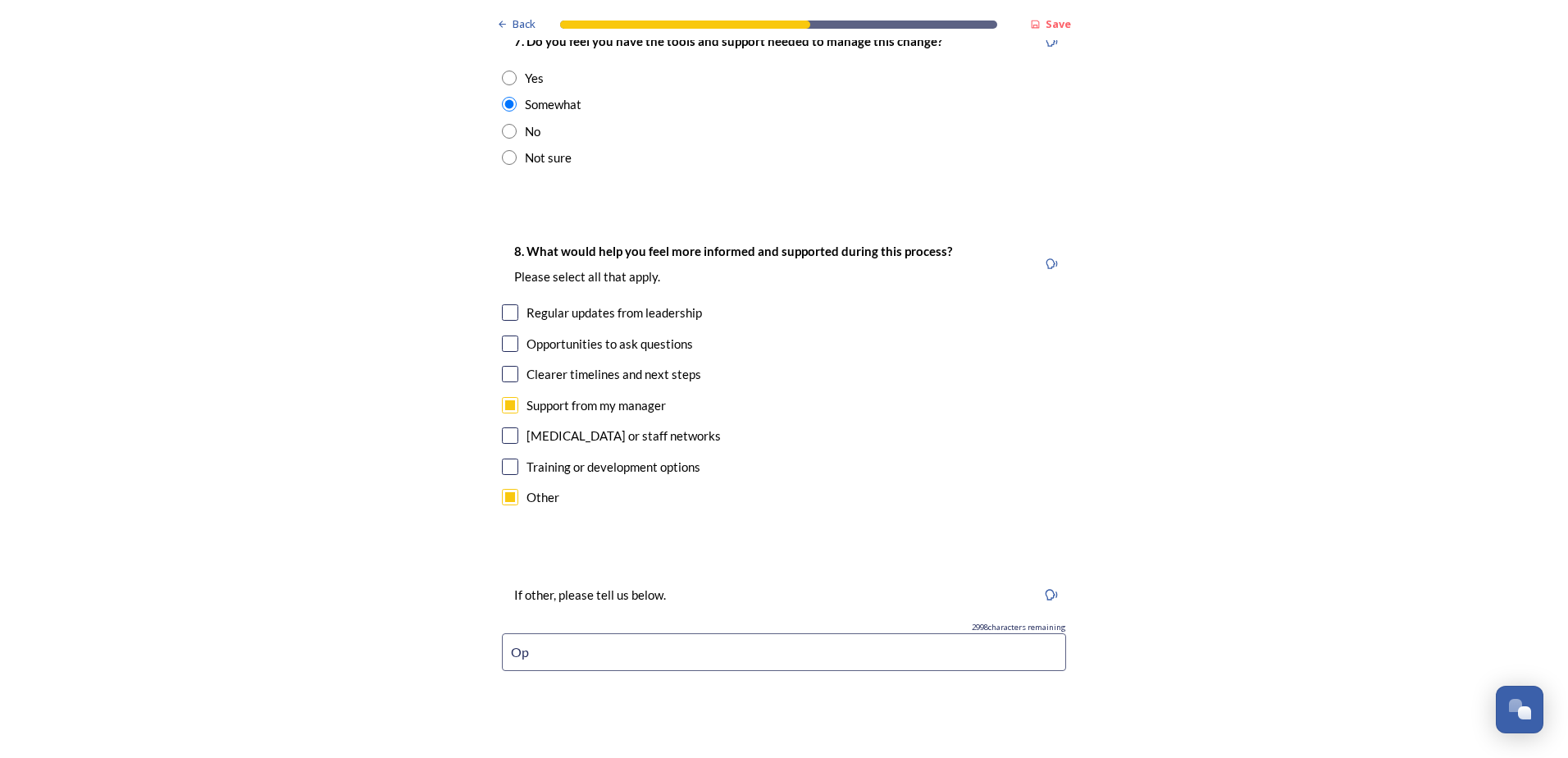
type input "O"
type input "W"
type input "D"
type input "Details about redeployment, redundancies and"
click at [502, 366] on input "checkbox" at bounding box center [510, 374] width 17 height 17
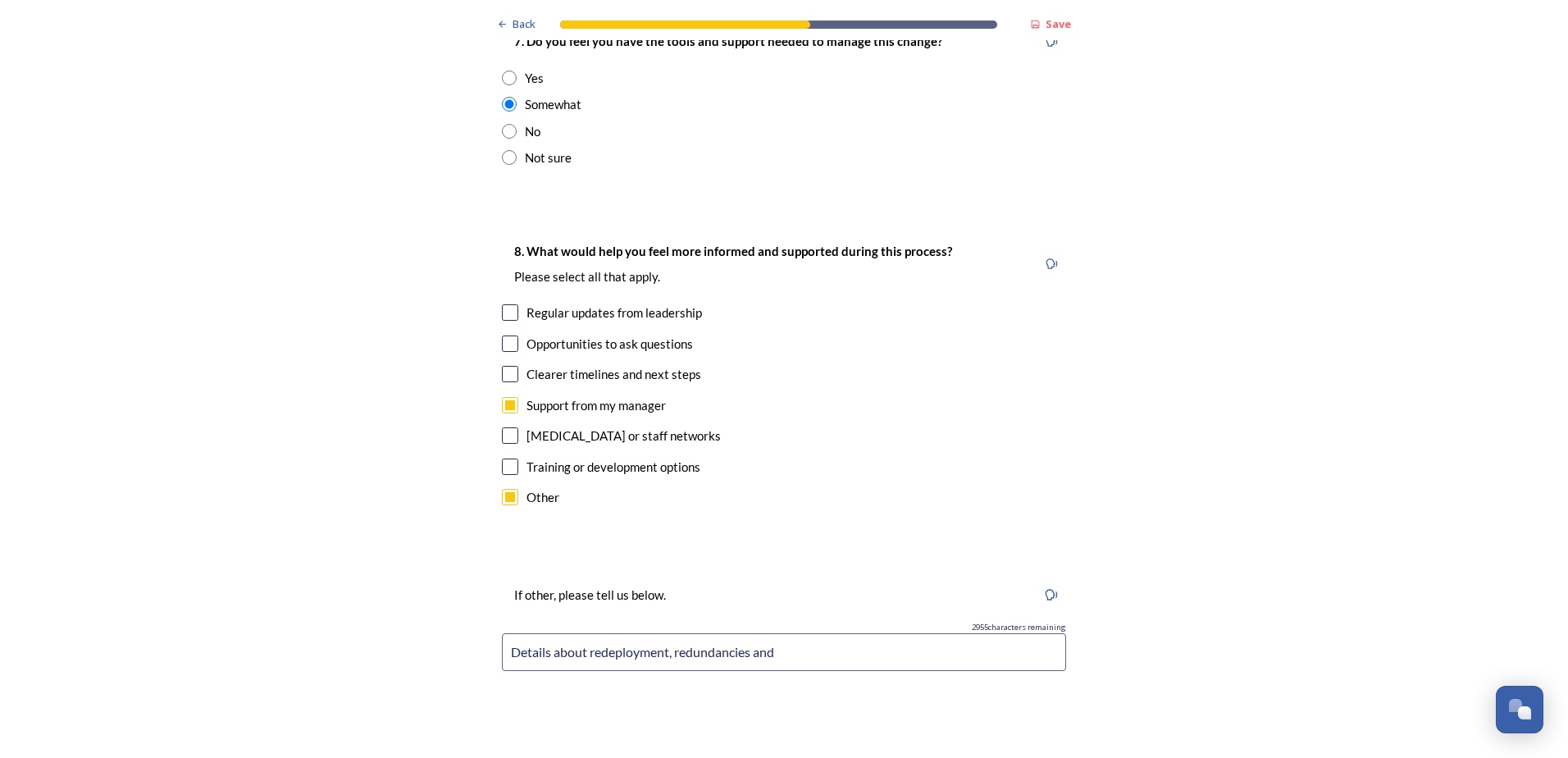
checkbox input "true"
click at [502, 397] on input "checkbox" at bounding box center [510, 406] width 17 height 17
checkbox input "false"
type input "O"
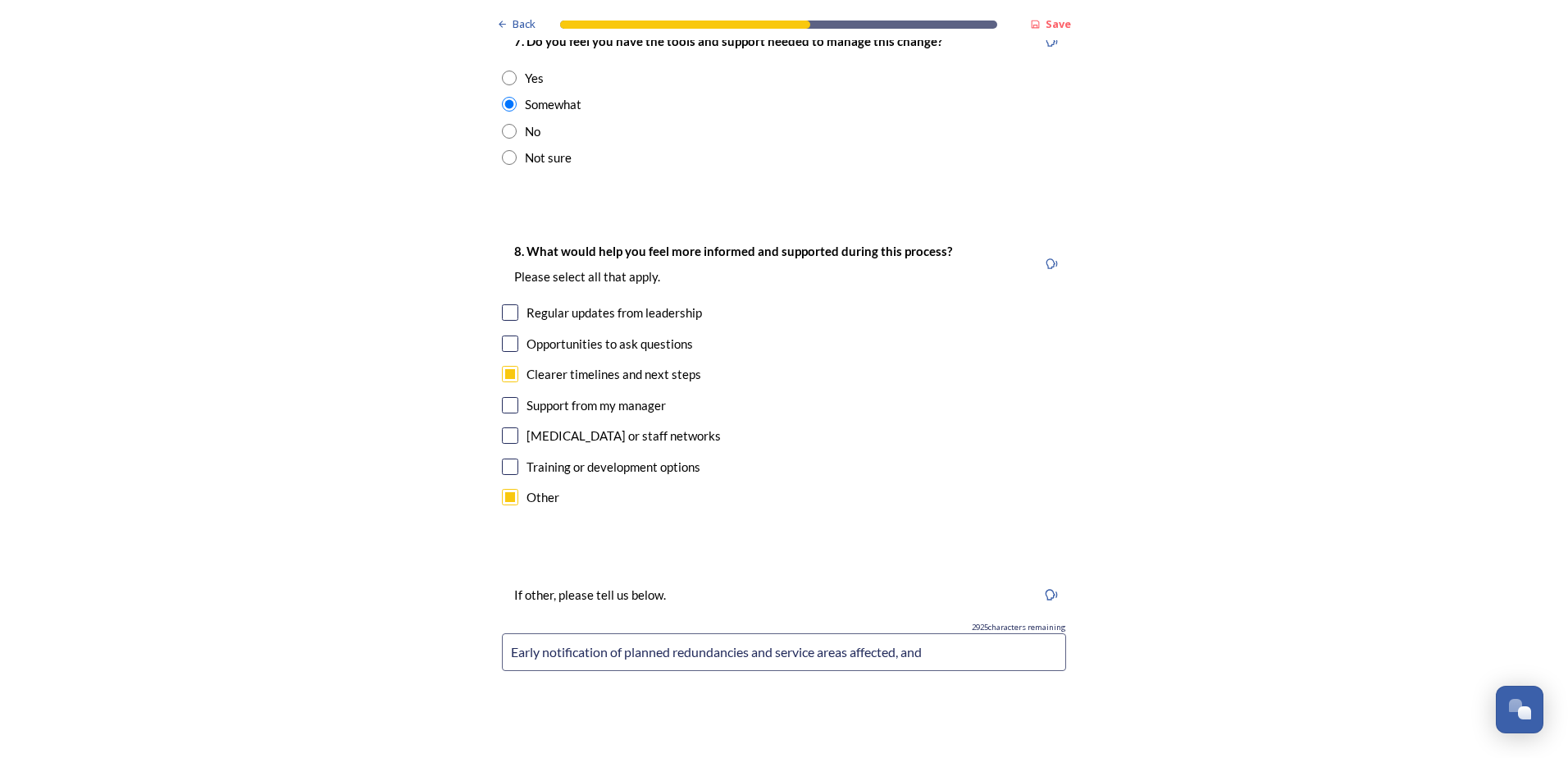
drag, startPoint x: 619, startPoint y: 605, endPoint x: 769, endPoint y: 593, distance: 150.5
click at [769, 633] on input "Early notification of planned redundancies and service areas affected, and" at bounding box center [784, 652] width 565 height 38
drag, startPoint x: 720, startPoint y: 605, endPoint x: 882, endPoint y: 604, distance: 162.0
click at [882, 633] on input "Early notification of any redundancies, and other options would" at bounding box center [784, 652] width 565 height 38
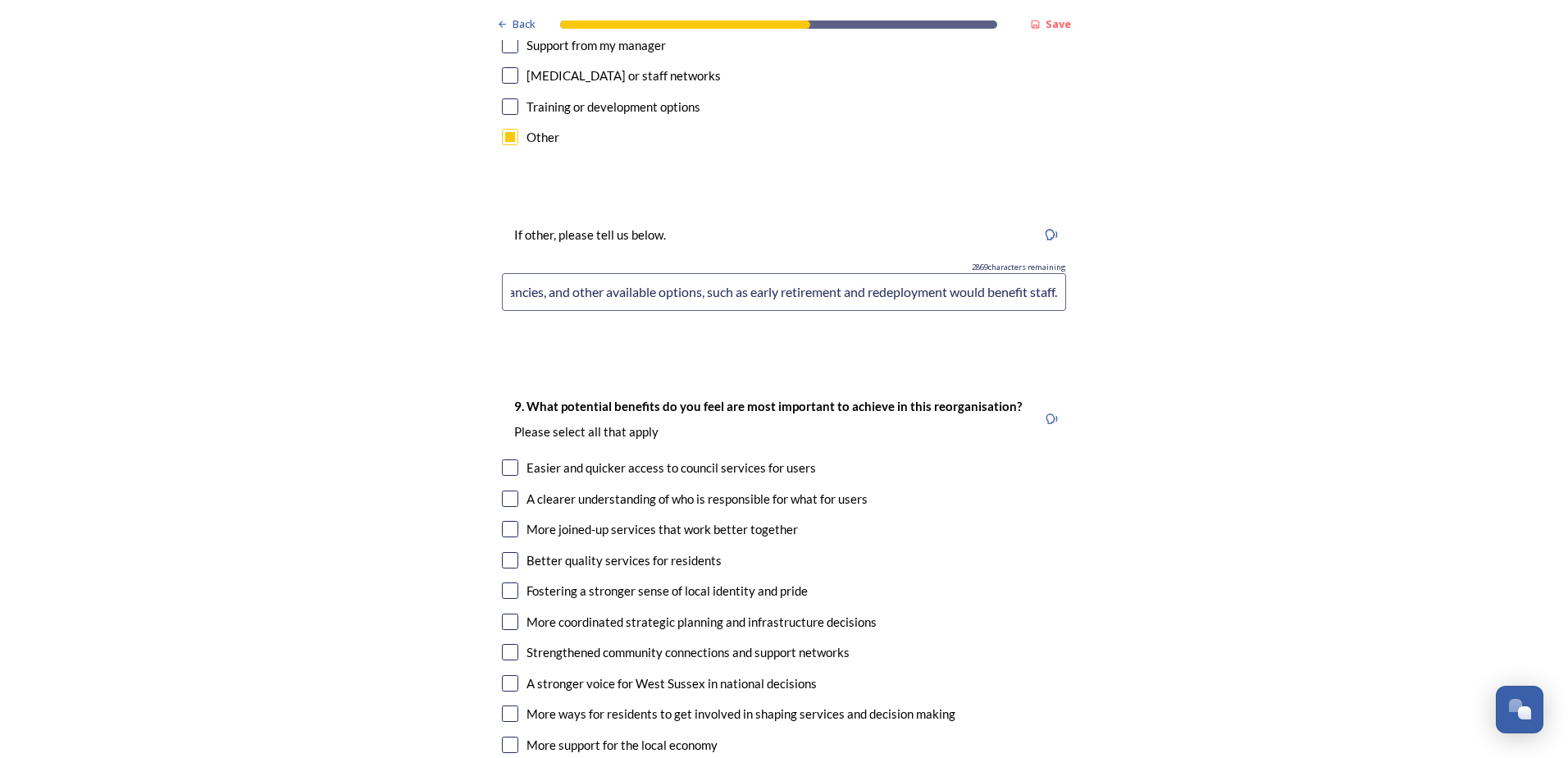
scroll to position [3857, 0]
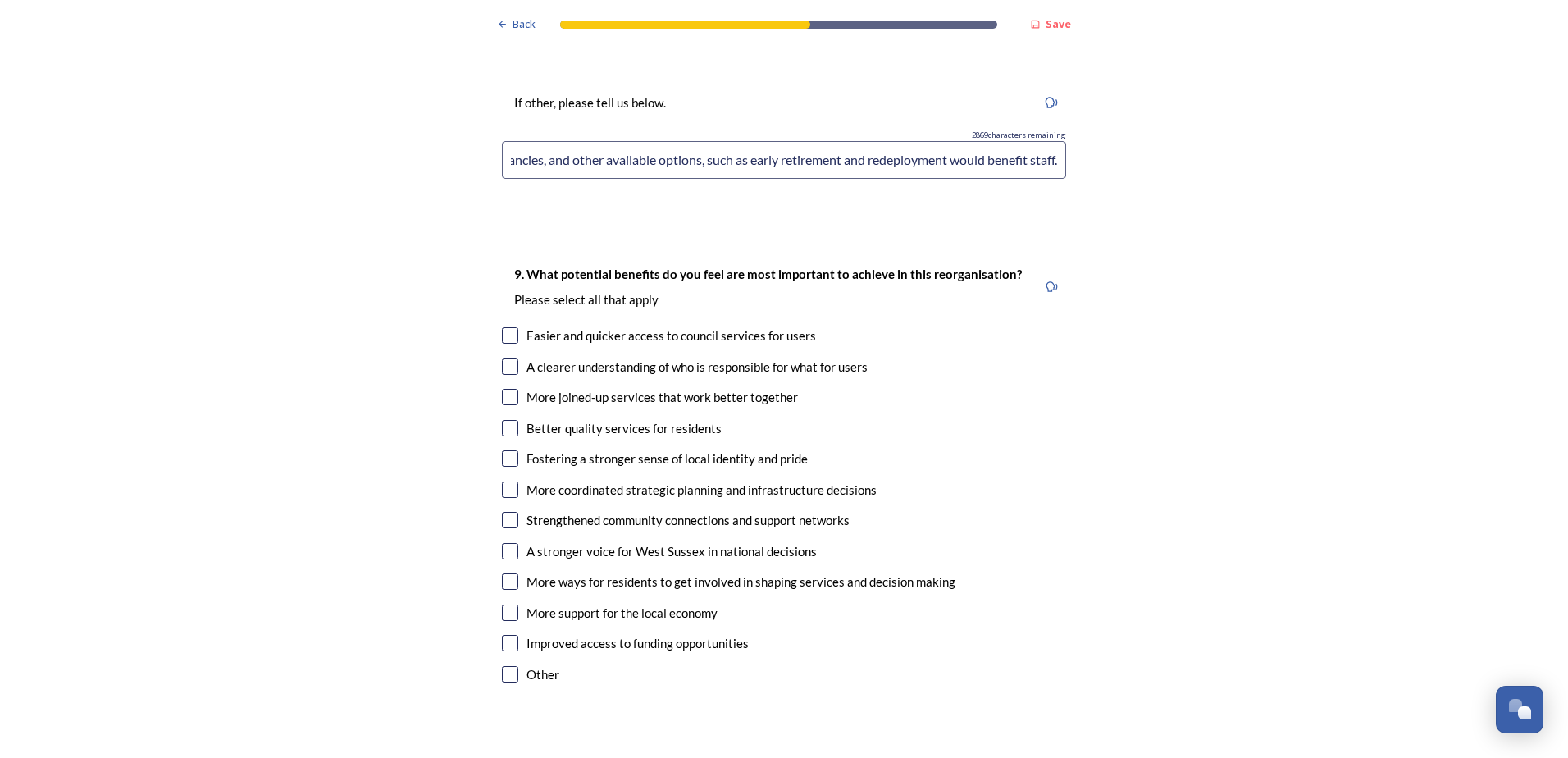
type input "Early notification of any redundancies, and other available options, such as ea…"
click at [511, 327] on input "checkbox" at bounding box center [510, 336] width 17 height 17
checkbox input "true"
click at [509, 359] on input "checkbox" at bounding box center [510, 367] width 17 height 17
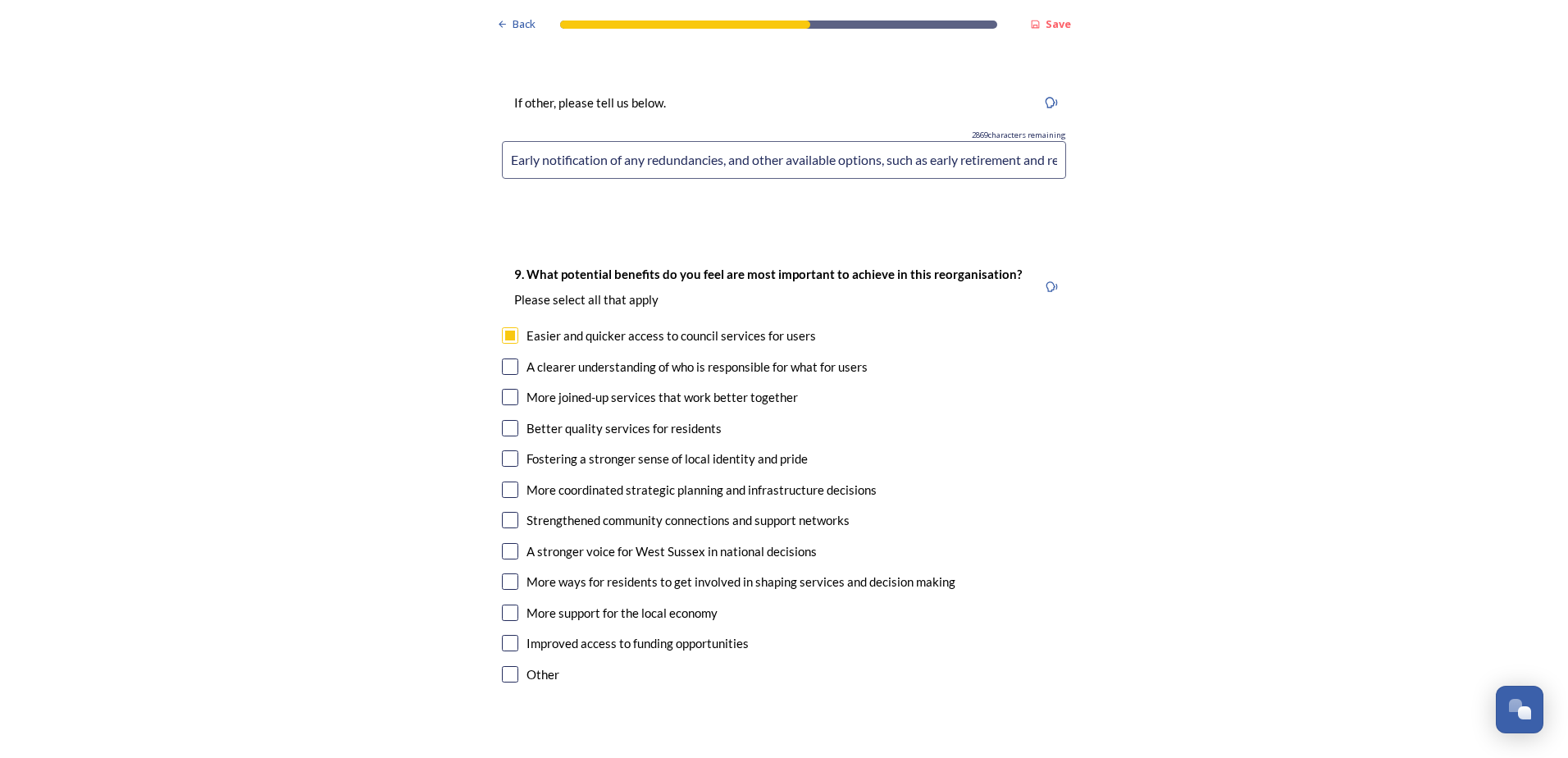
checkbox input "true"
click at [504, 389] on input "checkbox" at bounding box center [510, 397] width 17 height 17
checkbox input "true"
click at [505, 421] on input "checkbox" at bounding box center [510, 429] width 17 height 17
checkbox input "true"
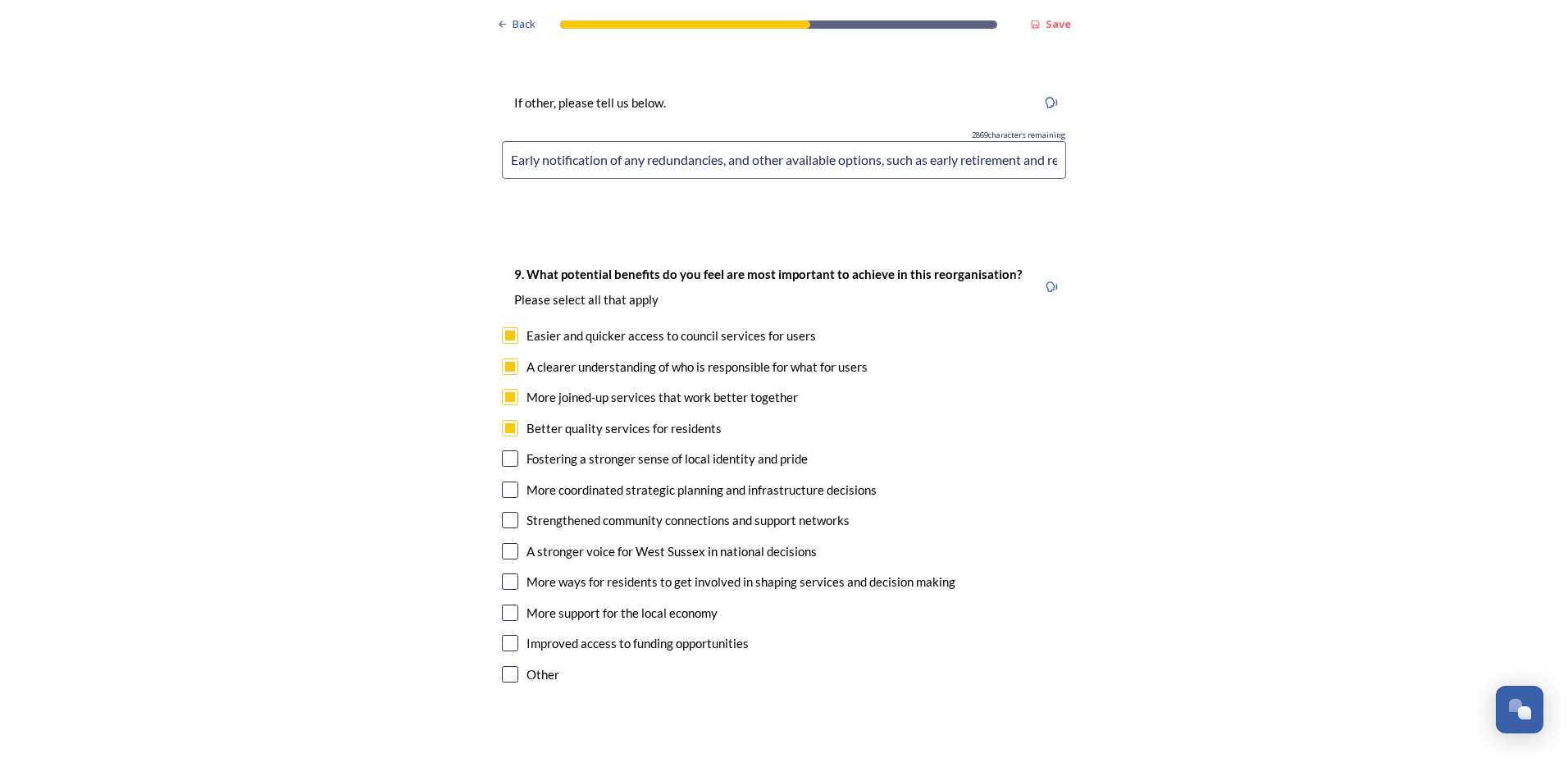
click at [506, 450] on input "checkbox" at bounding box center [510, 458] width 17 height 17
checkbox input "true"
click at [502, 482] on input "checkbox" at bounding box center [510, 490] width 17 height 17
checkbox input "true"
click at [508, 512] on input "checkbox" at bounding box center [510, 520] width 17 height 17
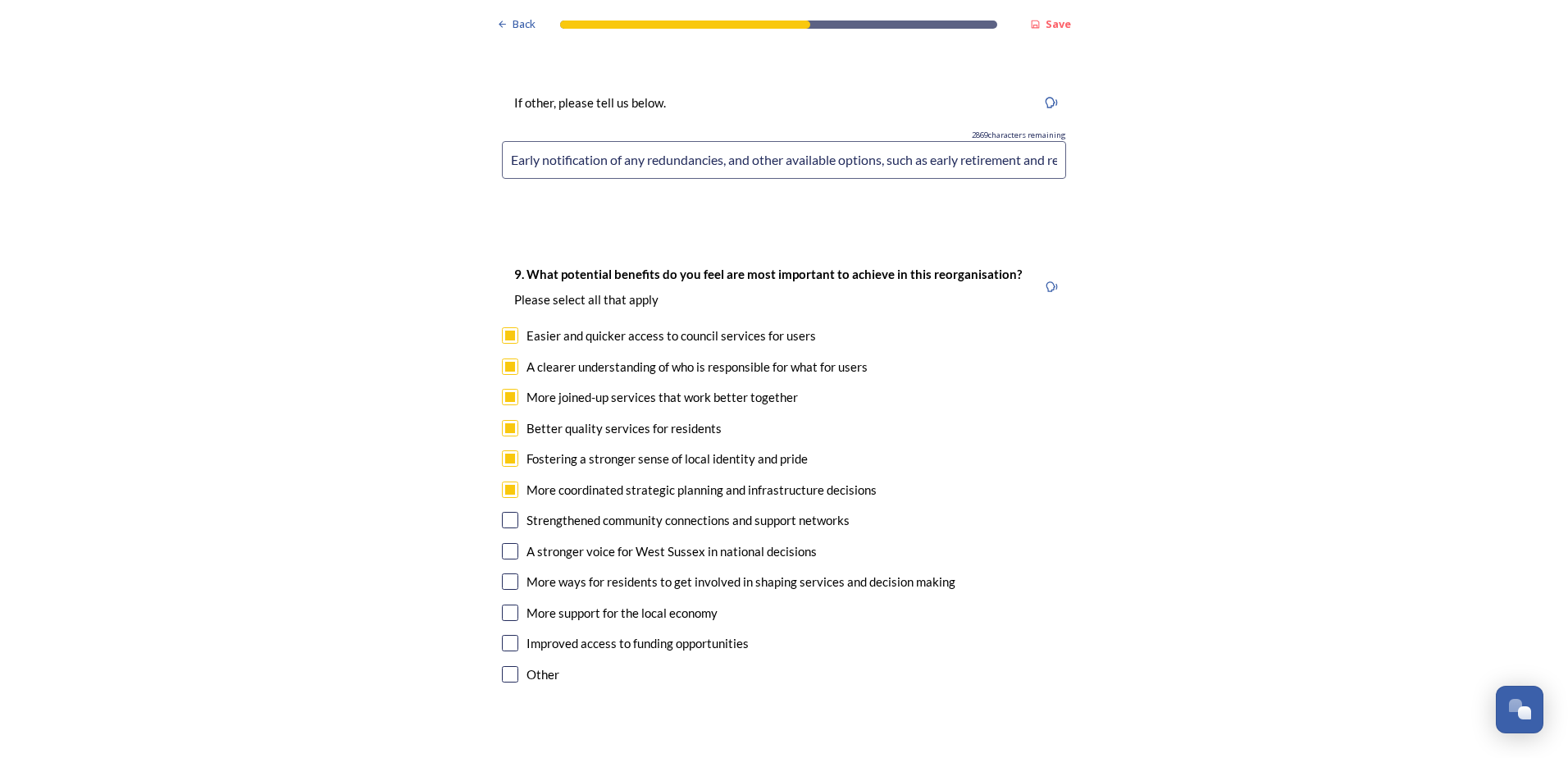
checkbox input "true"
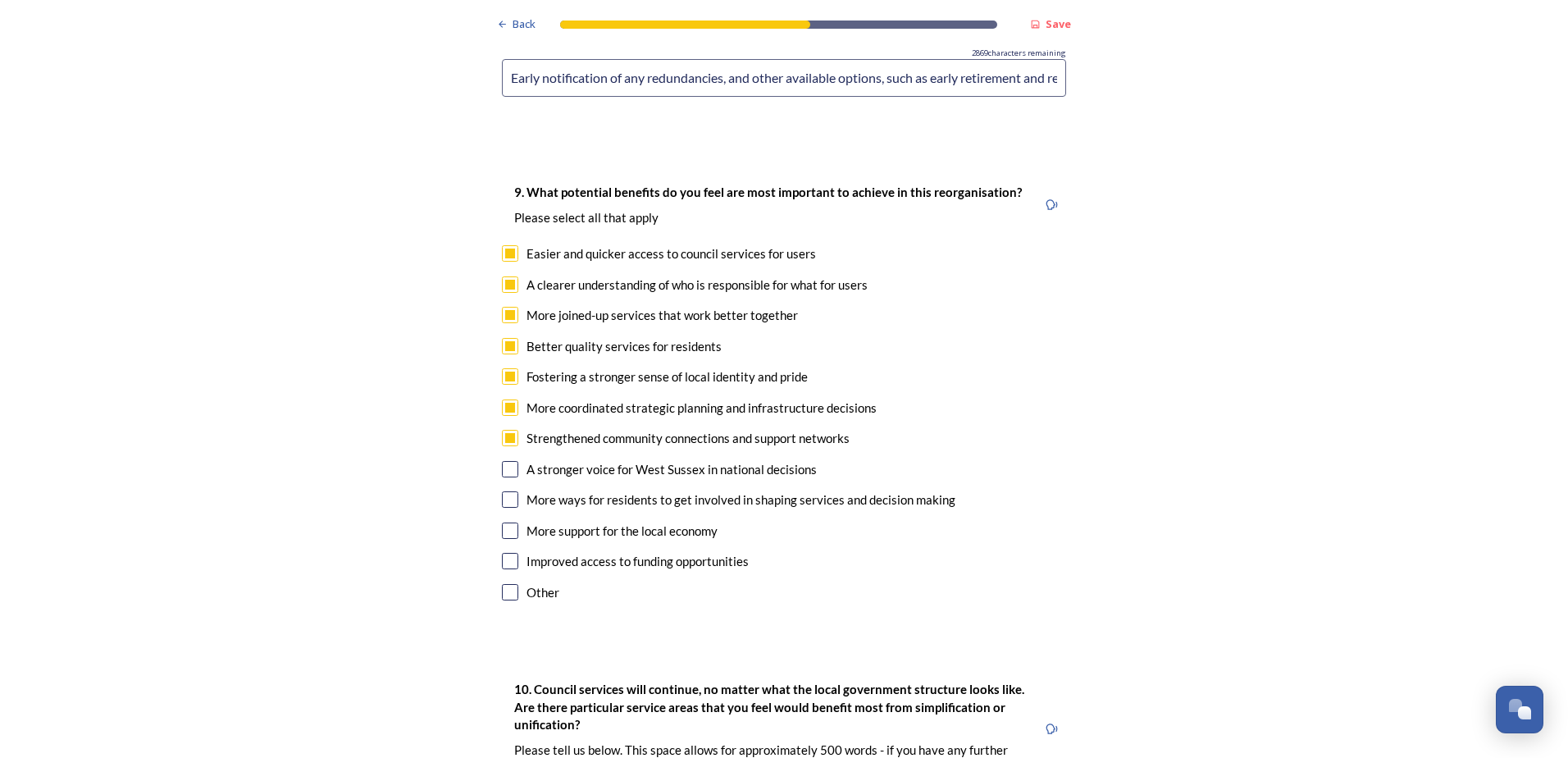
click at [506, 461] on input "checkbox" at bounding box center [510, 470] width 17 height 17
checkbox input "true"
click at [509, 492] on input "checkbox" at bounding box center [510, 500] width 17 height 17
checkbox input "true"
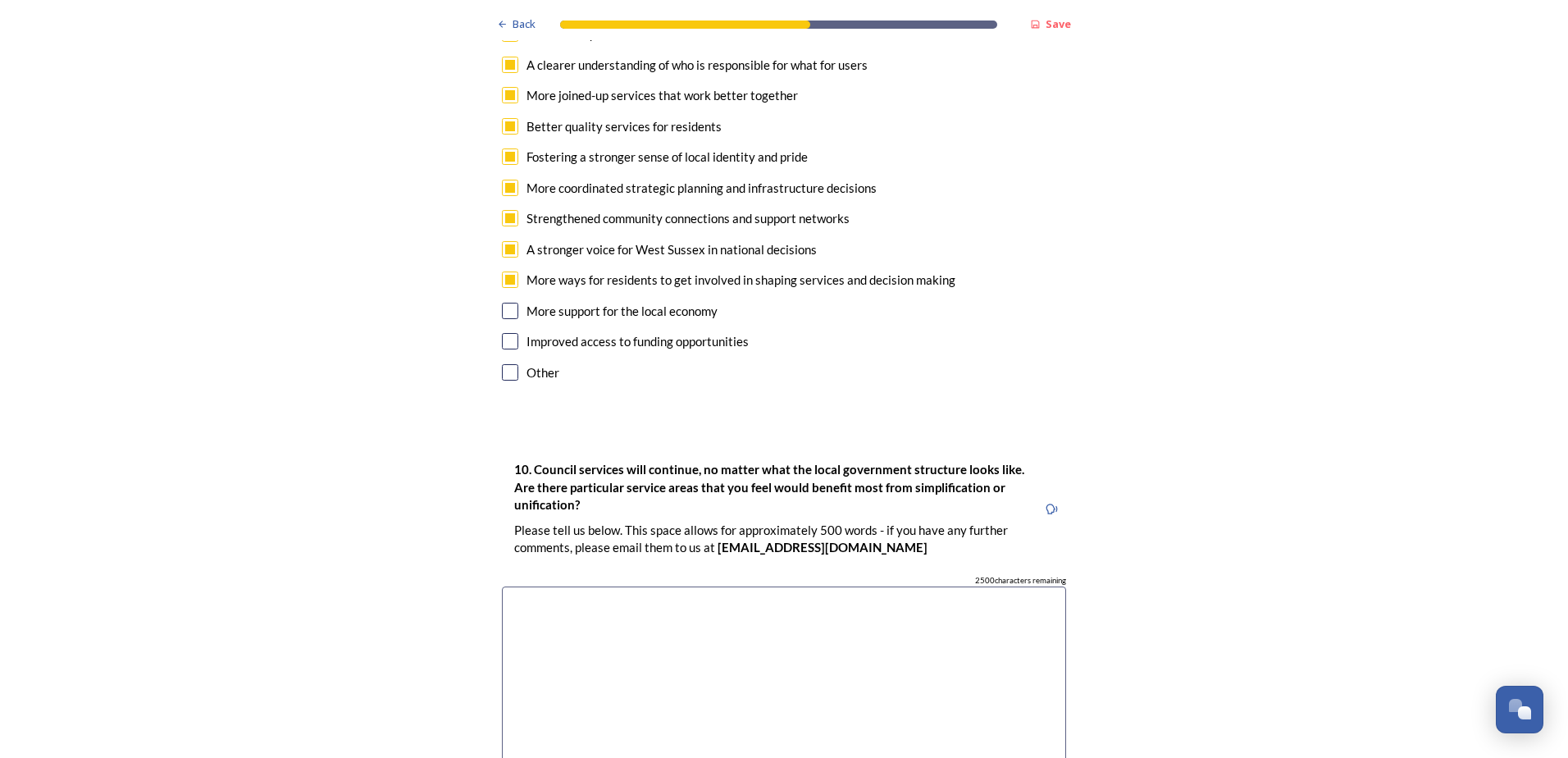
scroll to position [4186, 0]
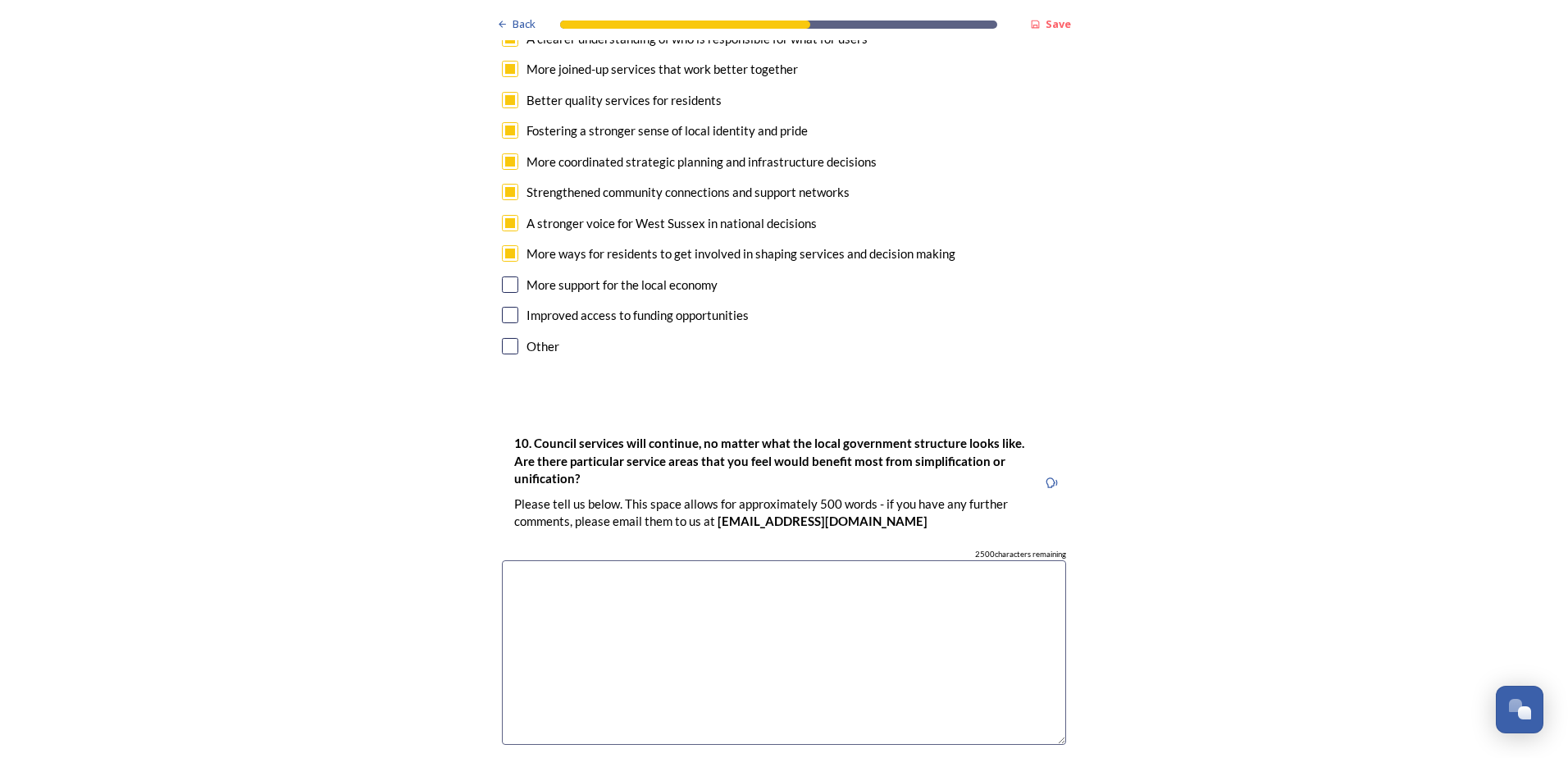
click at [508, 276] on input "checkbox" at bounding box center [510, 285] width 17 height 17
checkbox input "true"
click at [507, 307] on input "checkbox" at bounding box center [510, 315] width 17 height 17
checkbox input "true"
click at [832, 560] on textarea at bounding box center [784, 653] width 565 height 185
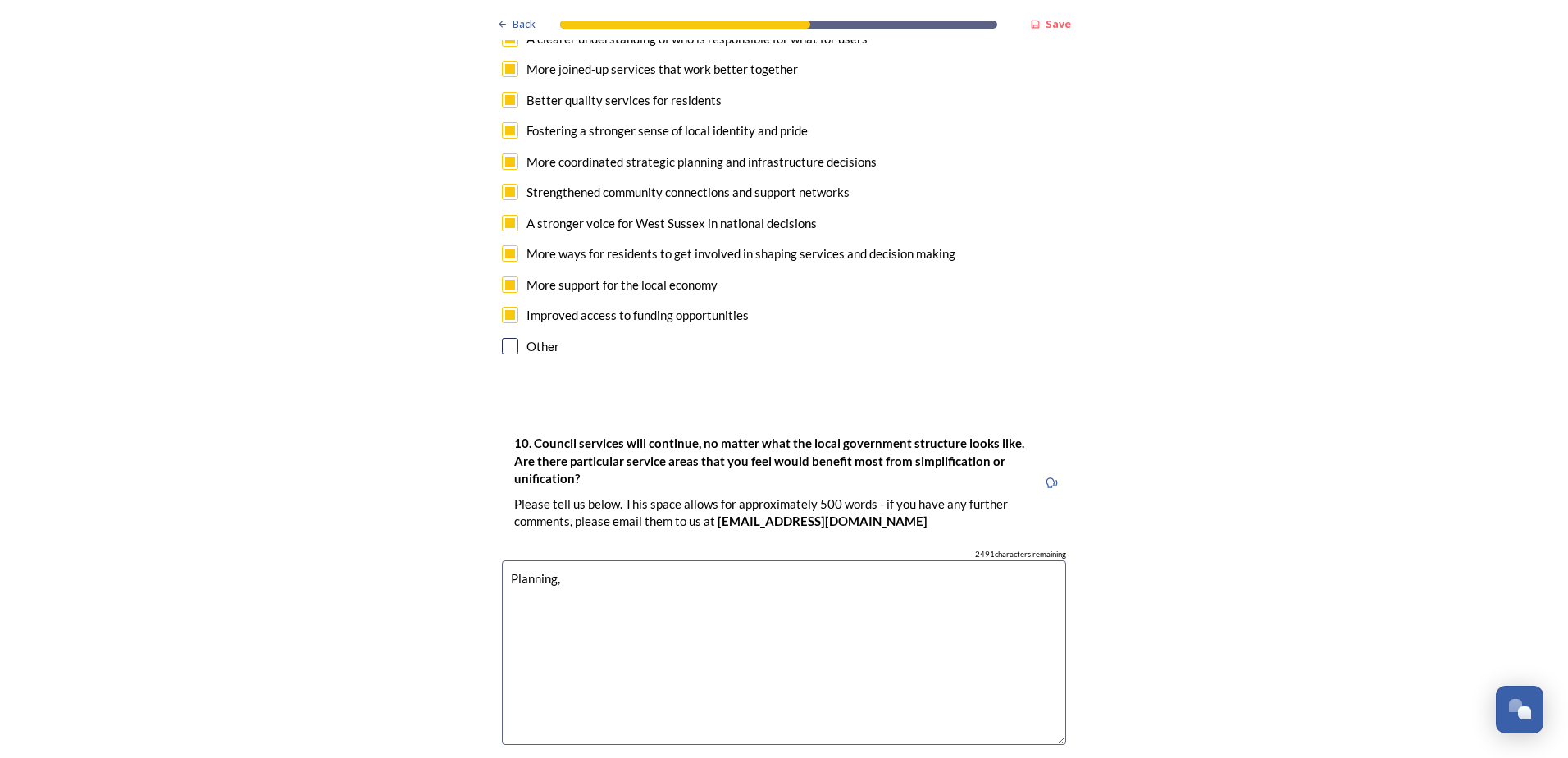
type textarea "Planning,"
type textarea "B"
type textarea "P"
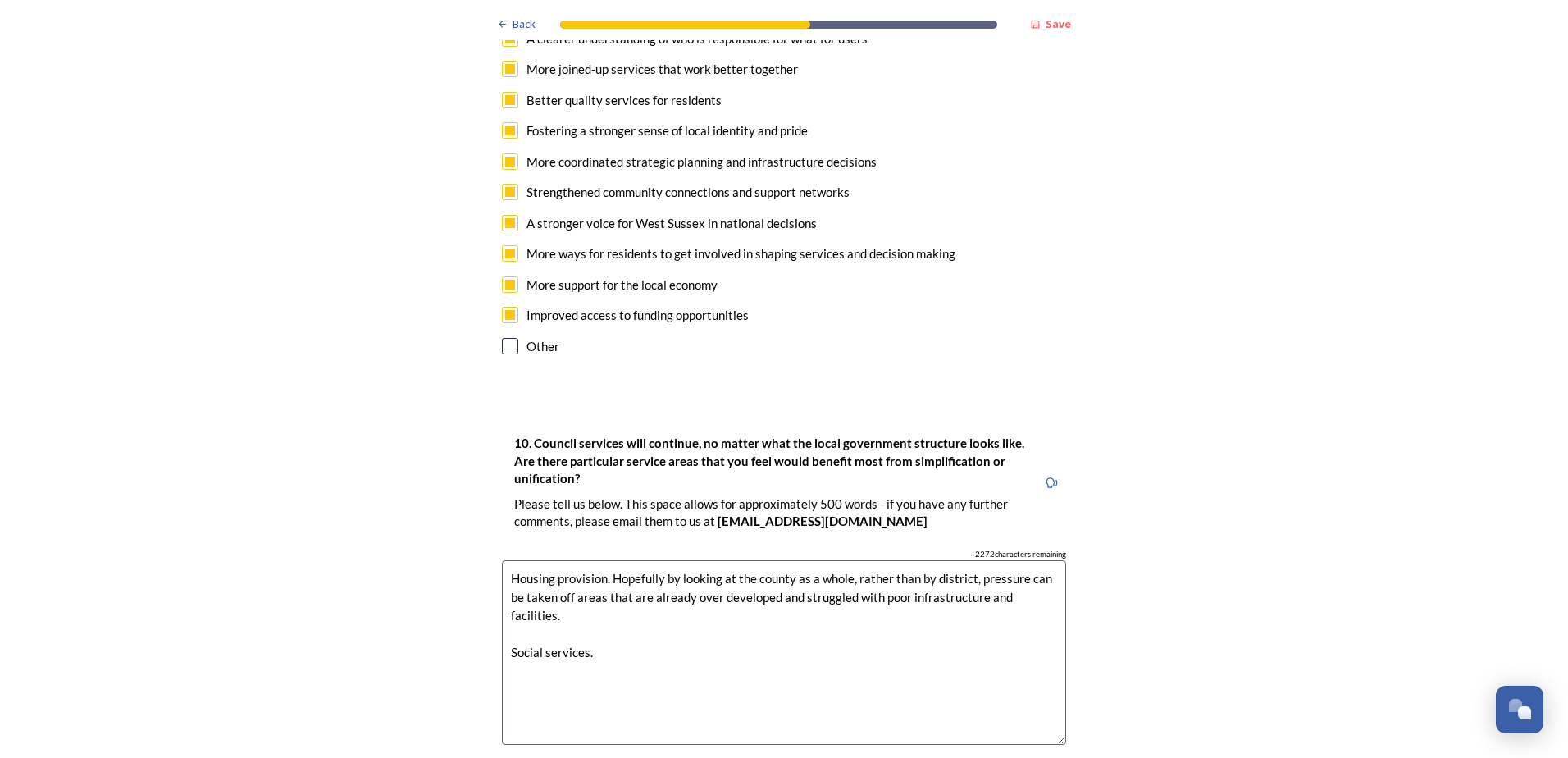
click at [573, 567] on textarea "Housing provision. Hopefully by looking at the county as a whole, rather than b…" at bounding box center [784, 653] width 565 height 185
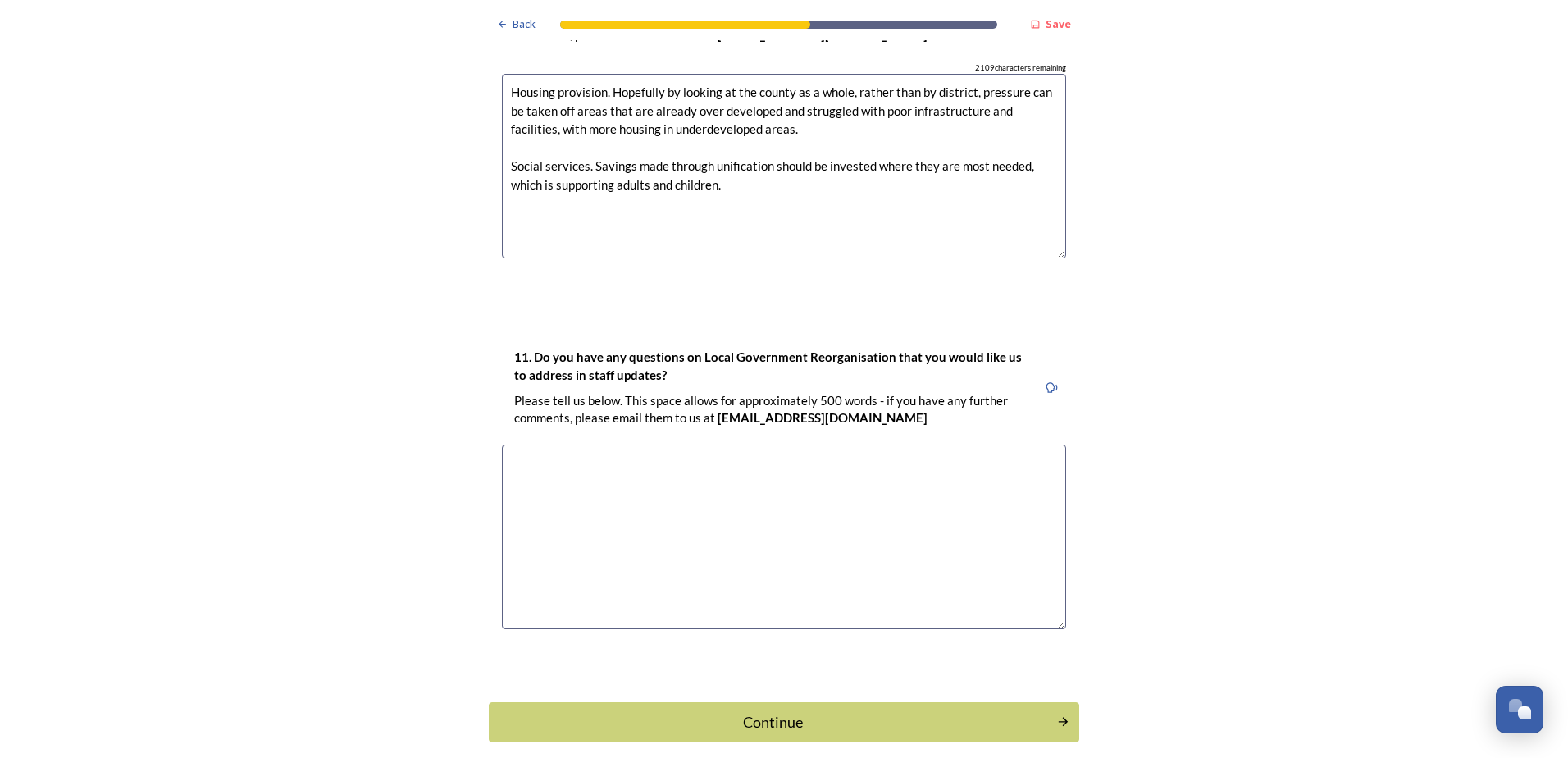
scroll to position [4677, 0]
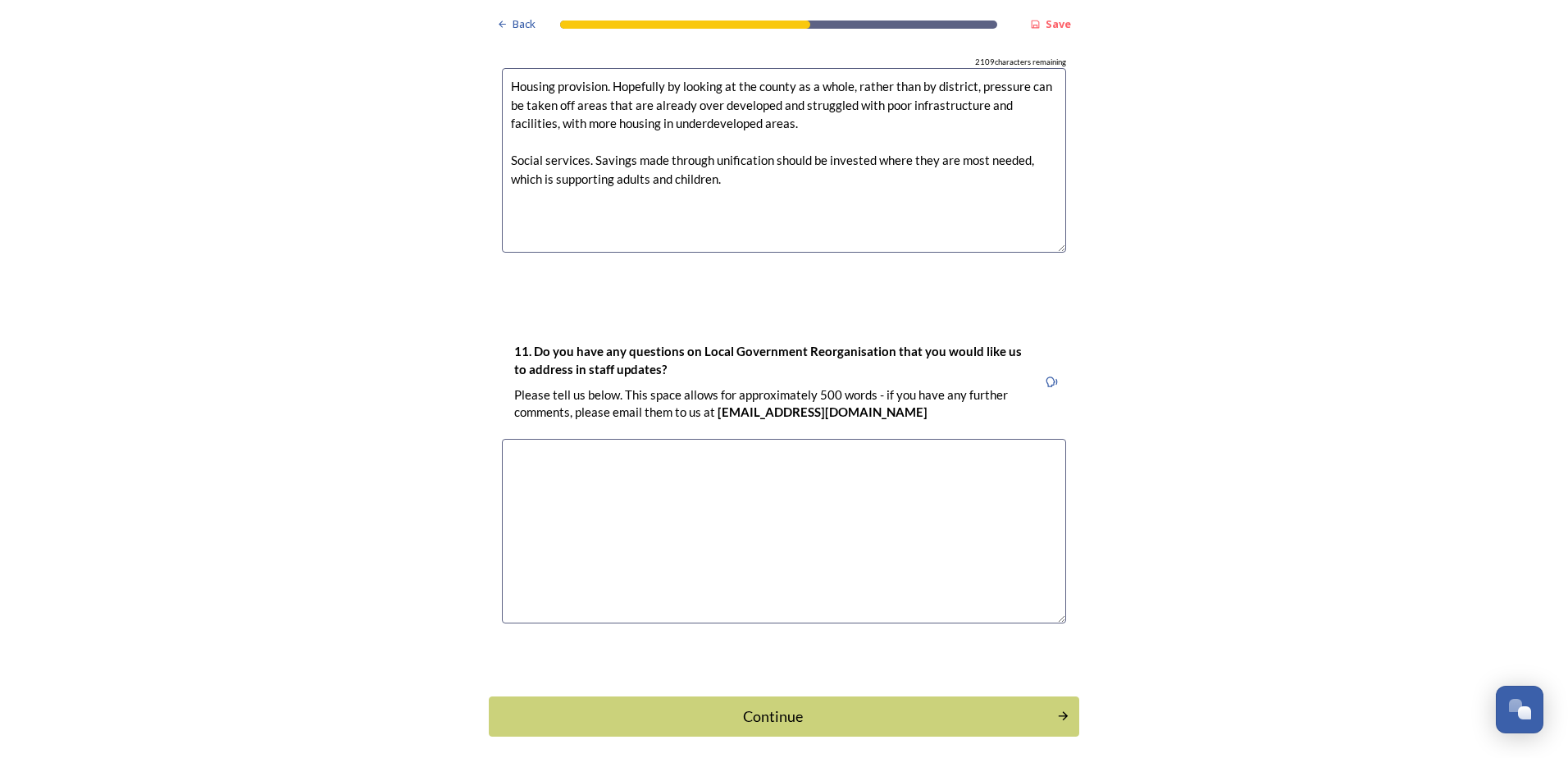
type textarea "Housing provision. Hopefully by looking at the county as a whole, rather than b…"
click at [729, 439] on textarea at bounding box center [784, 532] width 565 height 185
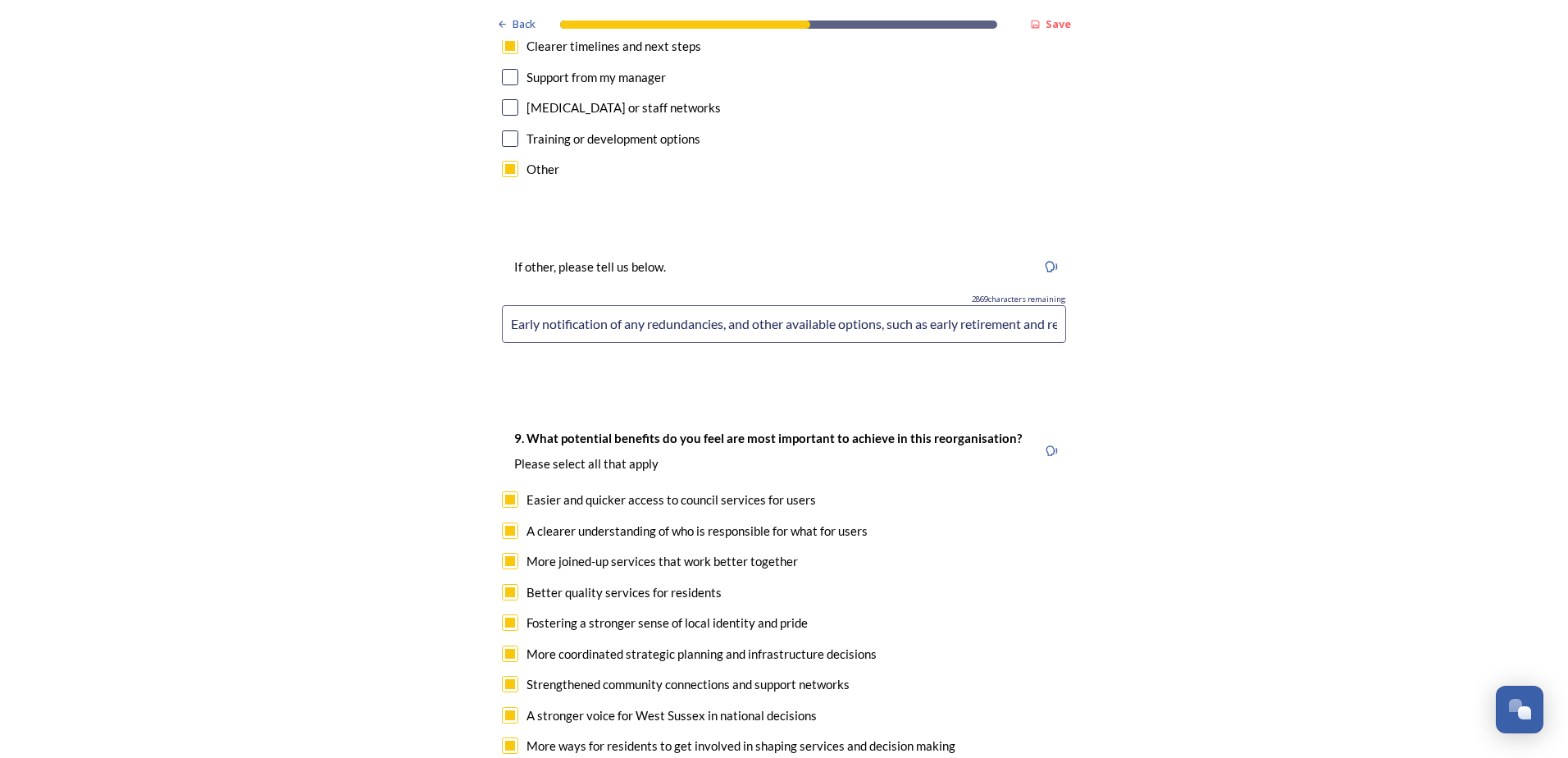
scroll to position [3283, 0]
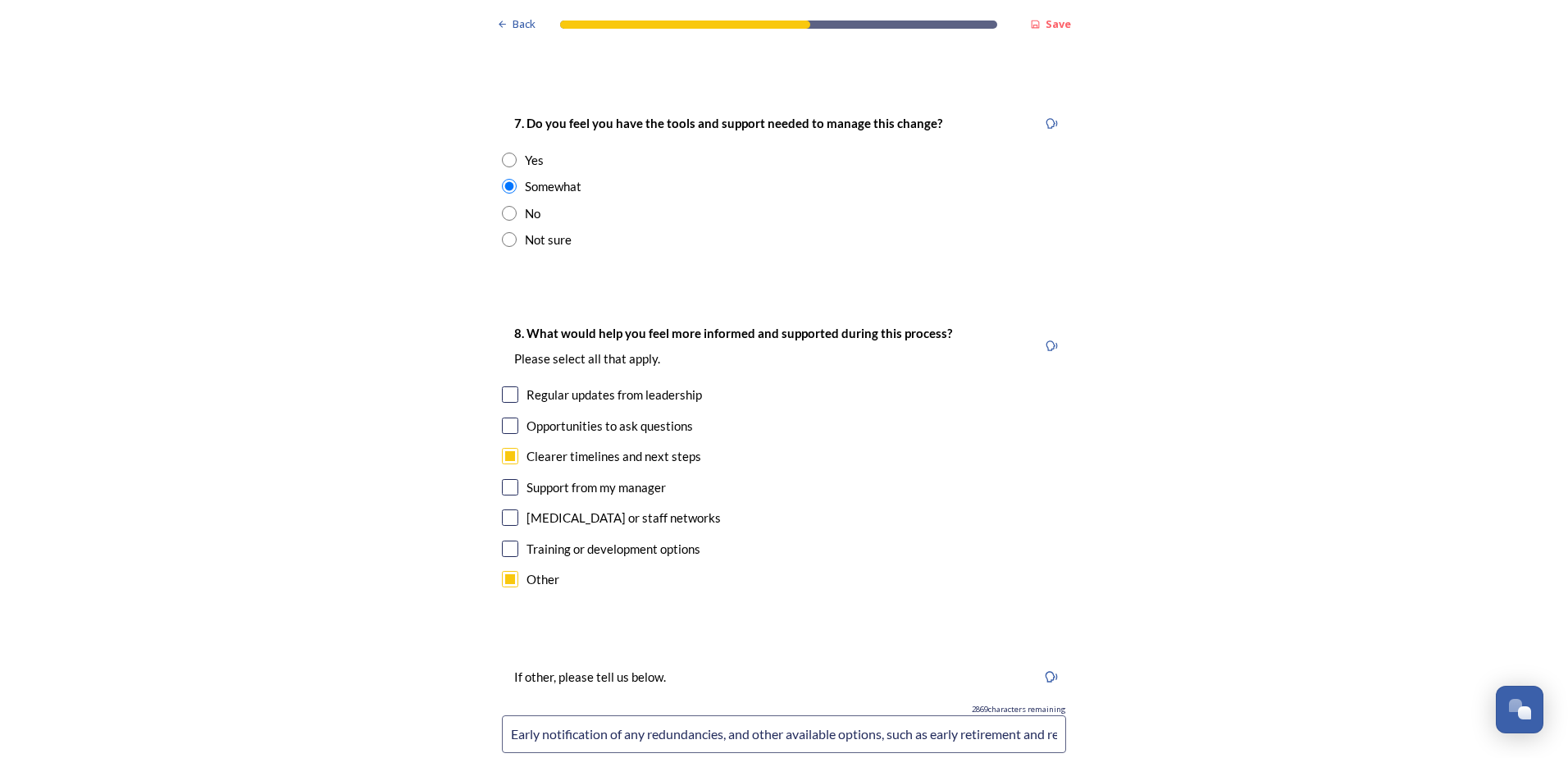
click at [929, 715] on input "Early notification of any redundancies, and other available options, such as ea…" at bounding box center [784, 734] width 565 height 38
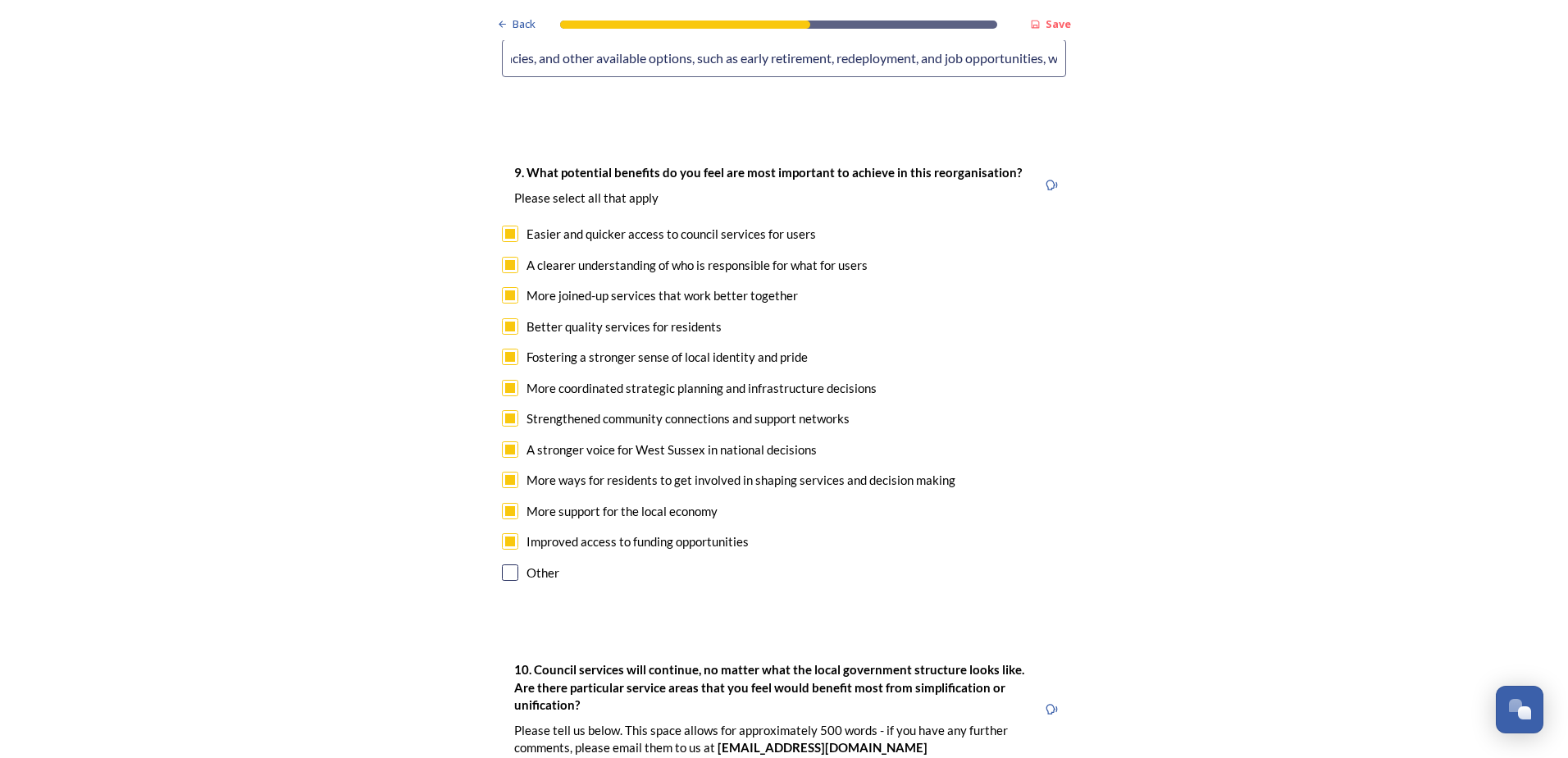
scroll to position [4103, 0]
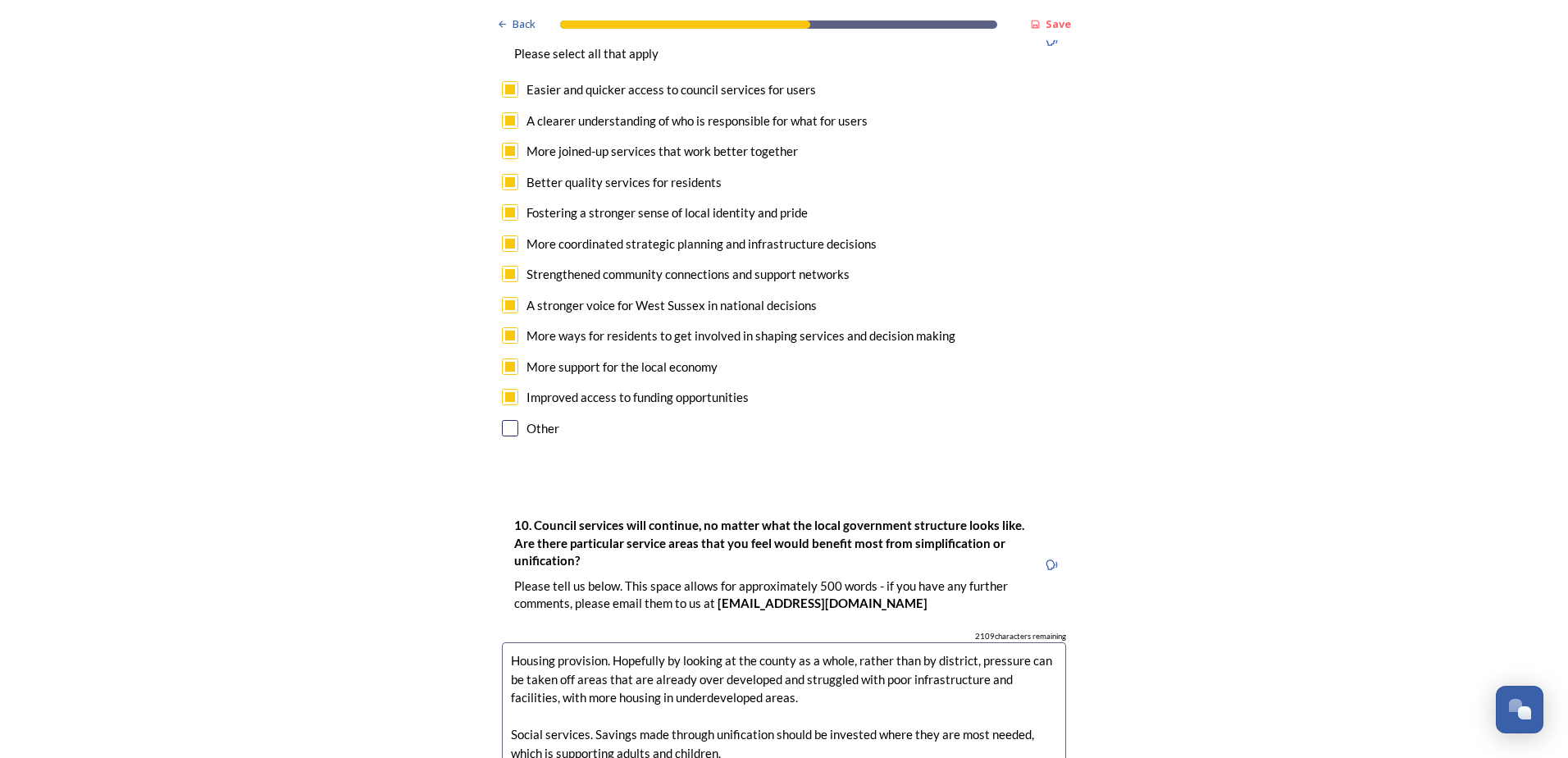
type input "Early notification of any redundancies, and other available options, such as ea…"
click at [754, 703] on textarea "Housing provision. Hopefully by looking at the county as a whole, rather than b…" at bounding box center [784, 735] width 565 height 185
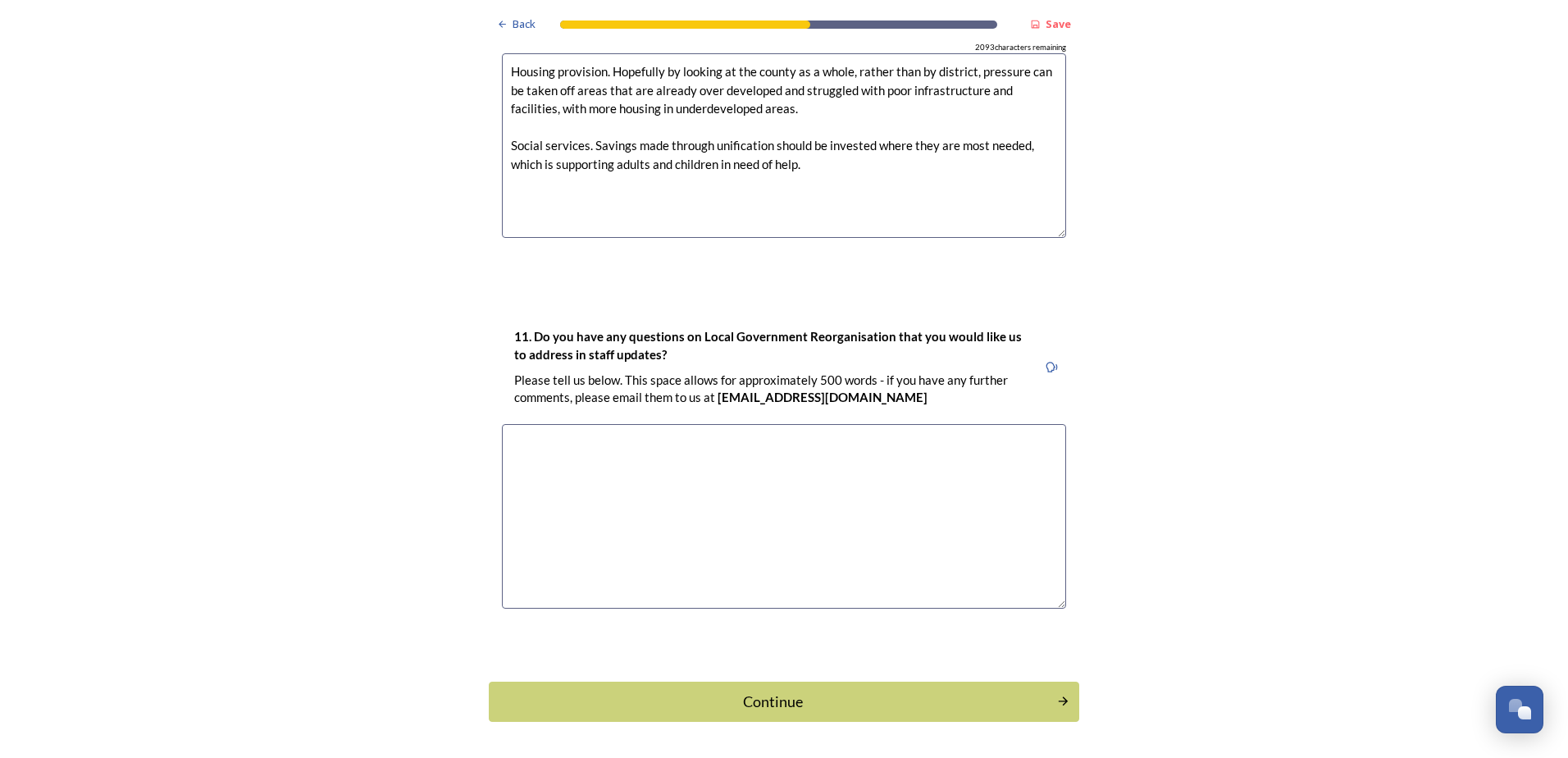
scroll to position [4703, 0]
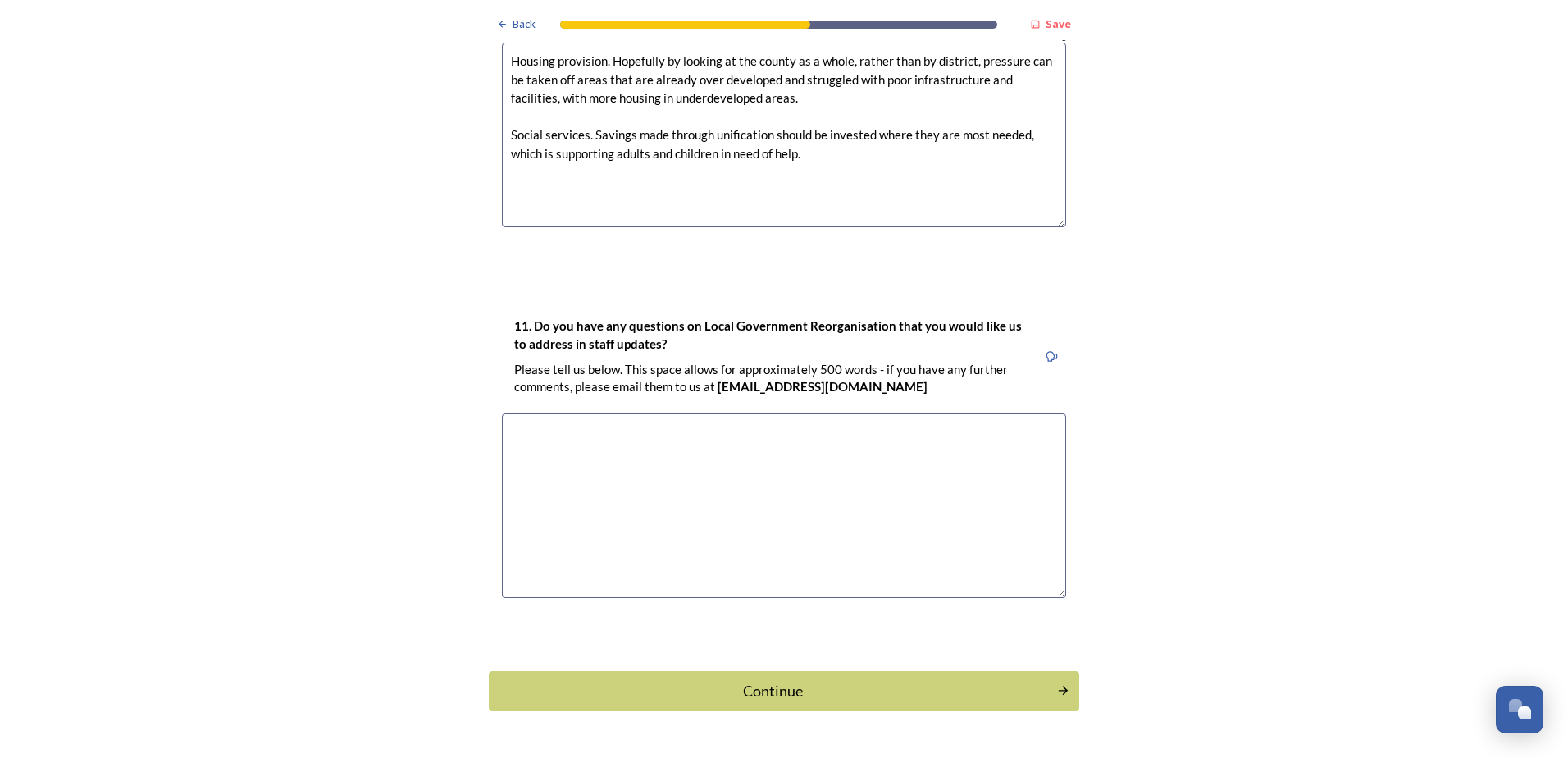
type textarea "Housing provision. Hopefully by looking at the county as a whole, rather than b…"
click at [675, 413] on textarea at bounding box center [784, 506] width 565 height 185
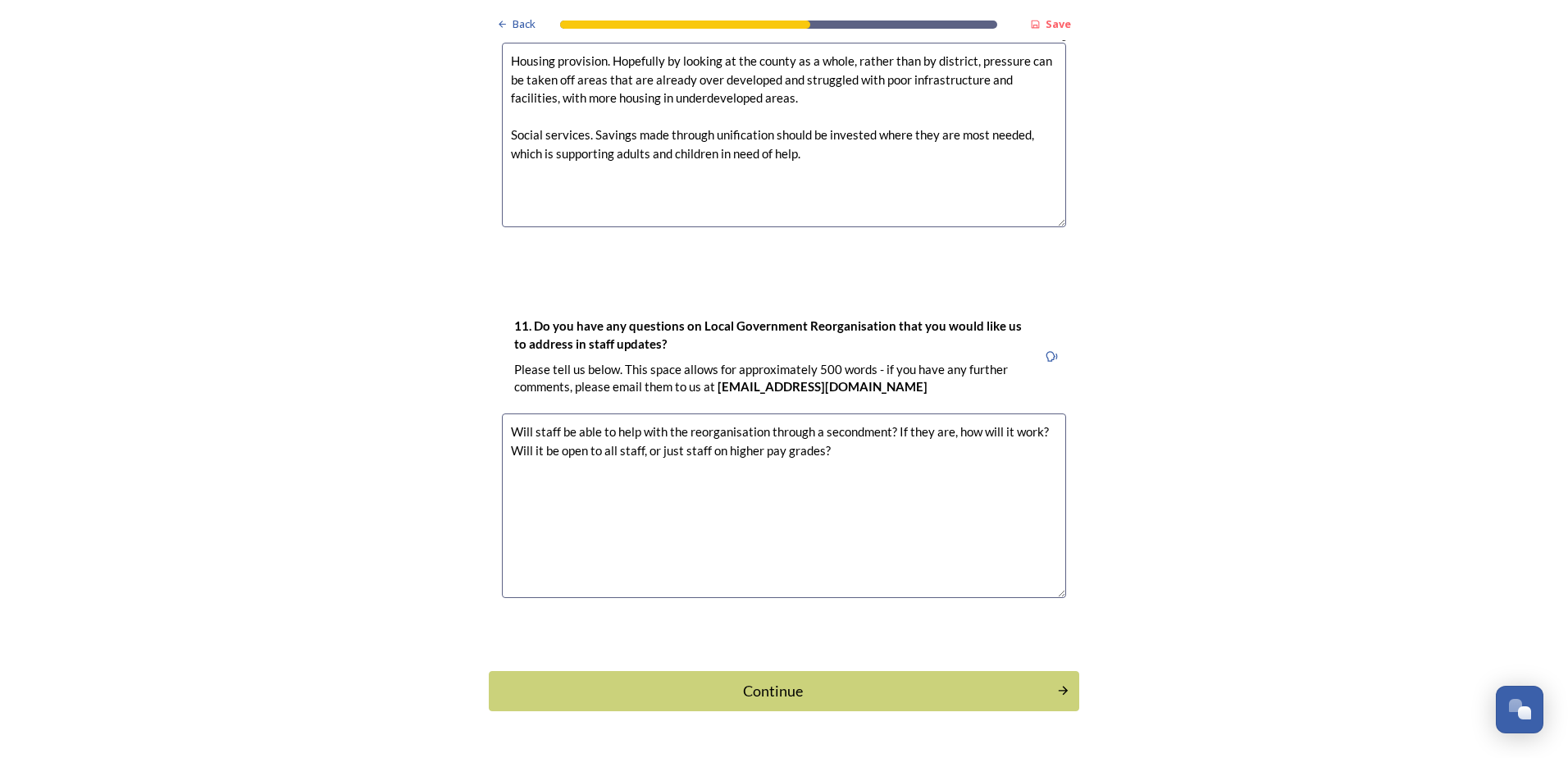
drag, startPoint x: 680, startPoint y: 401, endPoint x: 840, endPoint y: 398, distance: 160.0
click at [840, 413] on textarea "Will staff be able to help with the reorganisation through a secondment? If the…" at bounding box center [784, 506] width 565 height 185
click at [667, 413] on textarea "Will staff be able to help with the reorganisation through a secondment? If the…" at bounding box center [784, 506] width 565 height 185
drag, startPoint x: 638, startPoint y: 404, endPoint x: 814, endPoint y: 399, distance: 176.1
click at [814, 413] on textarea "Will staff be able to help with the reorganisation through a secondment? If the…" at bounding box center [784, 506] width 565 height 185
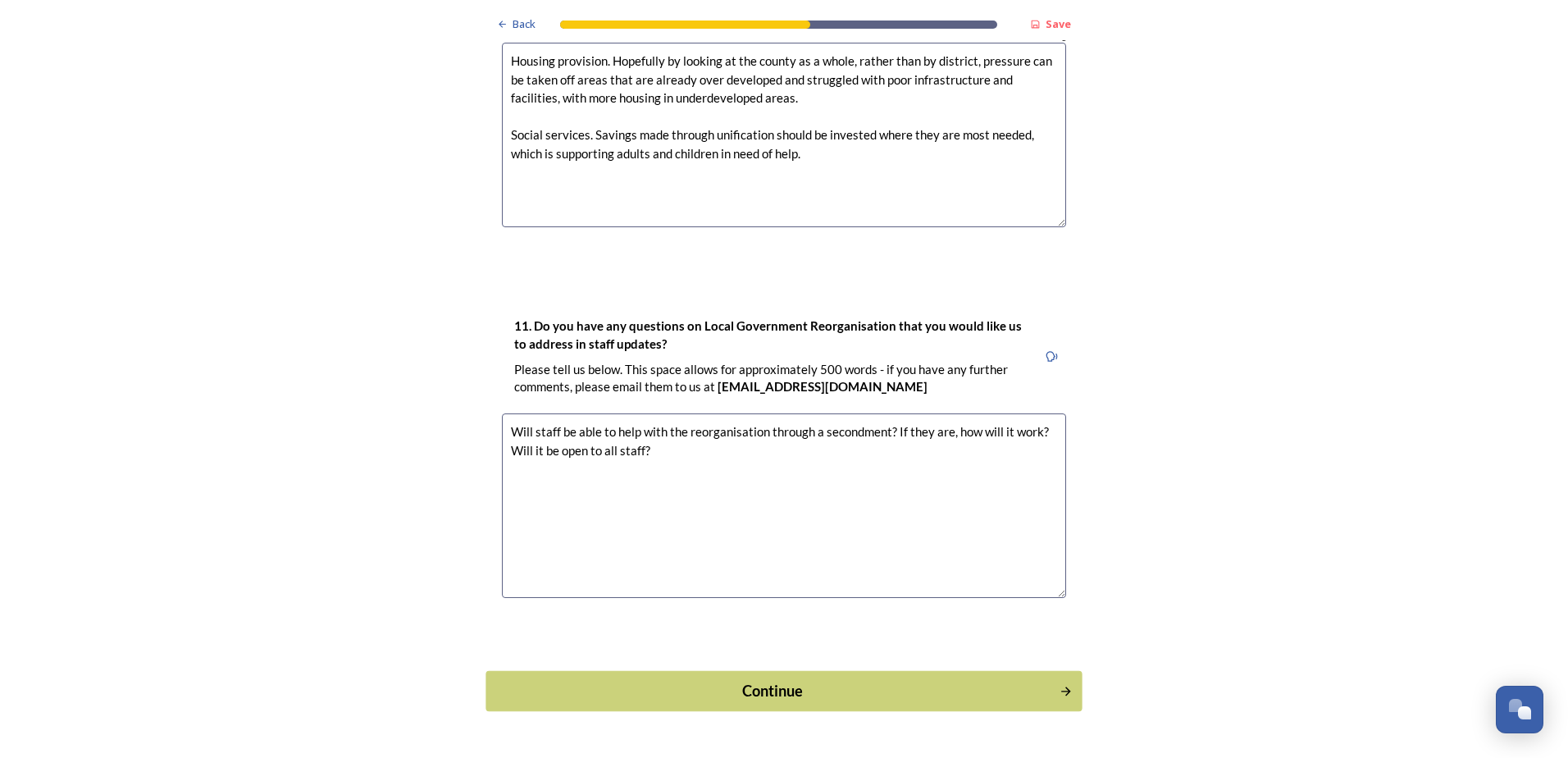
type textarea "Will staff be able to help with the reorganisation through a secondment? If the…"
click at [742, 680] on div "Continue" at bounding box center [772, 691] width 555 height 22
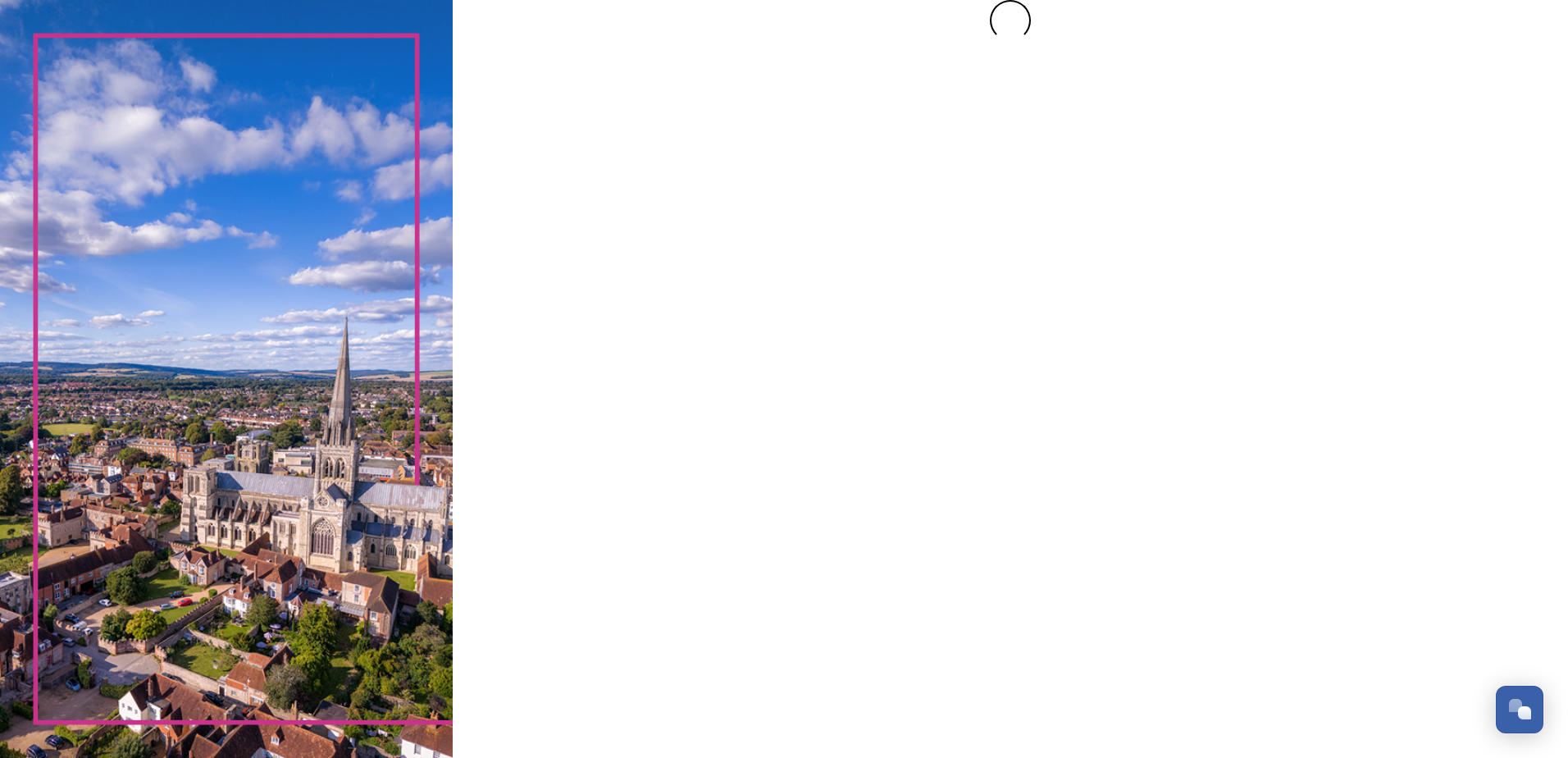
scroll to position [0, 0]
